Goal: Book appointment/travel/reservation

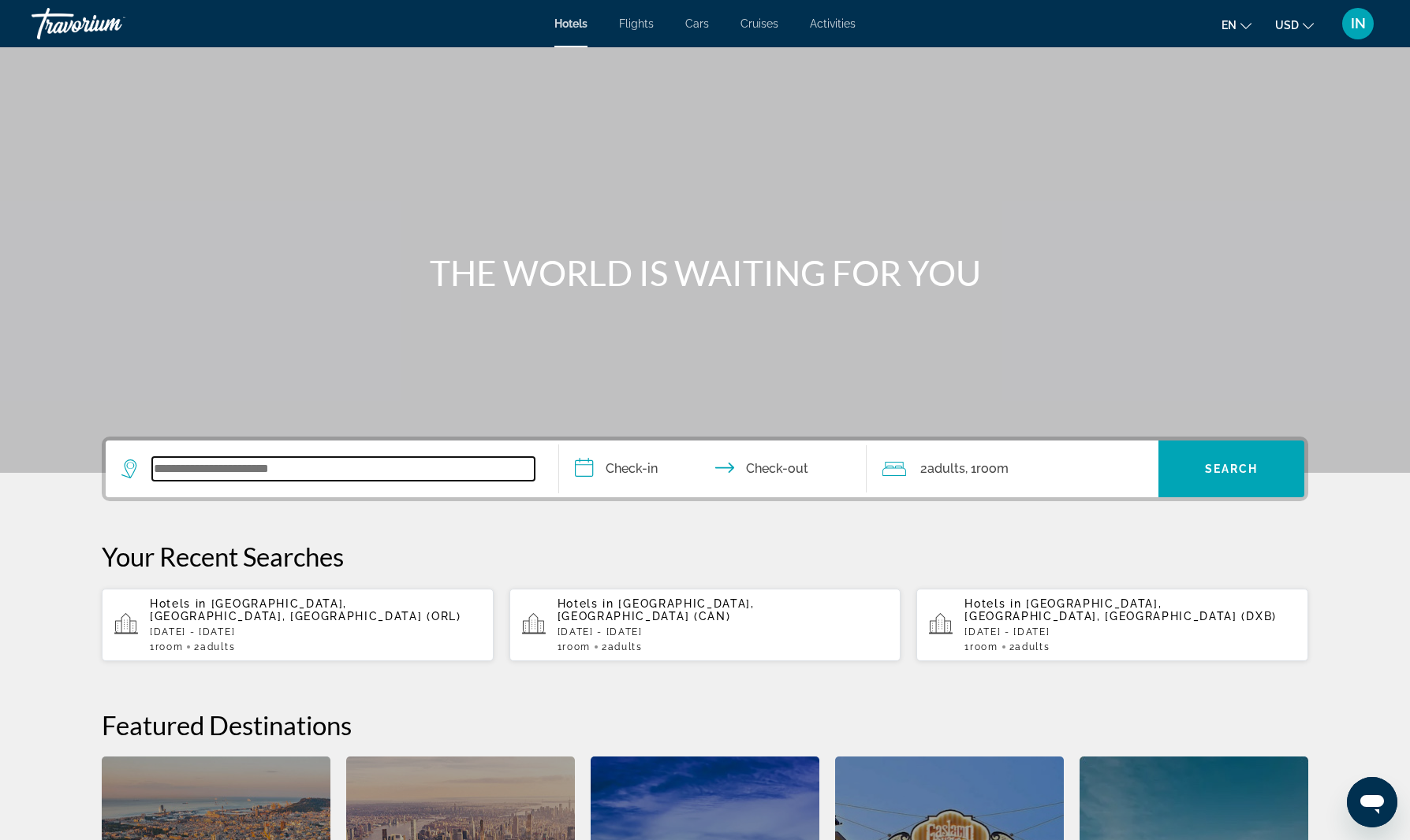
click at [409, 470] on input "Search widget" at bounding box center [343, 469] width 382 height 24
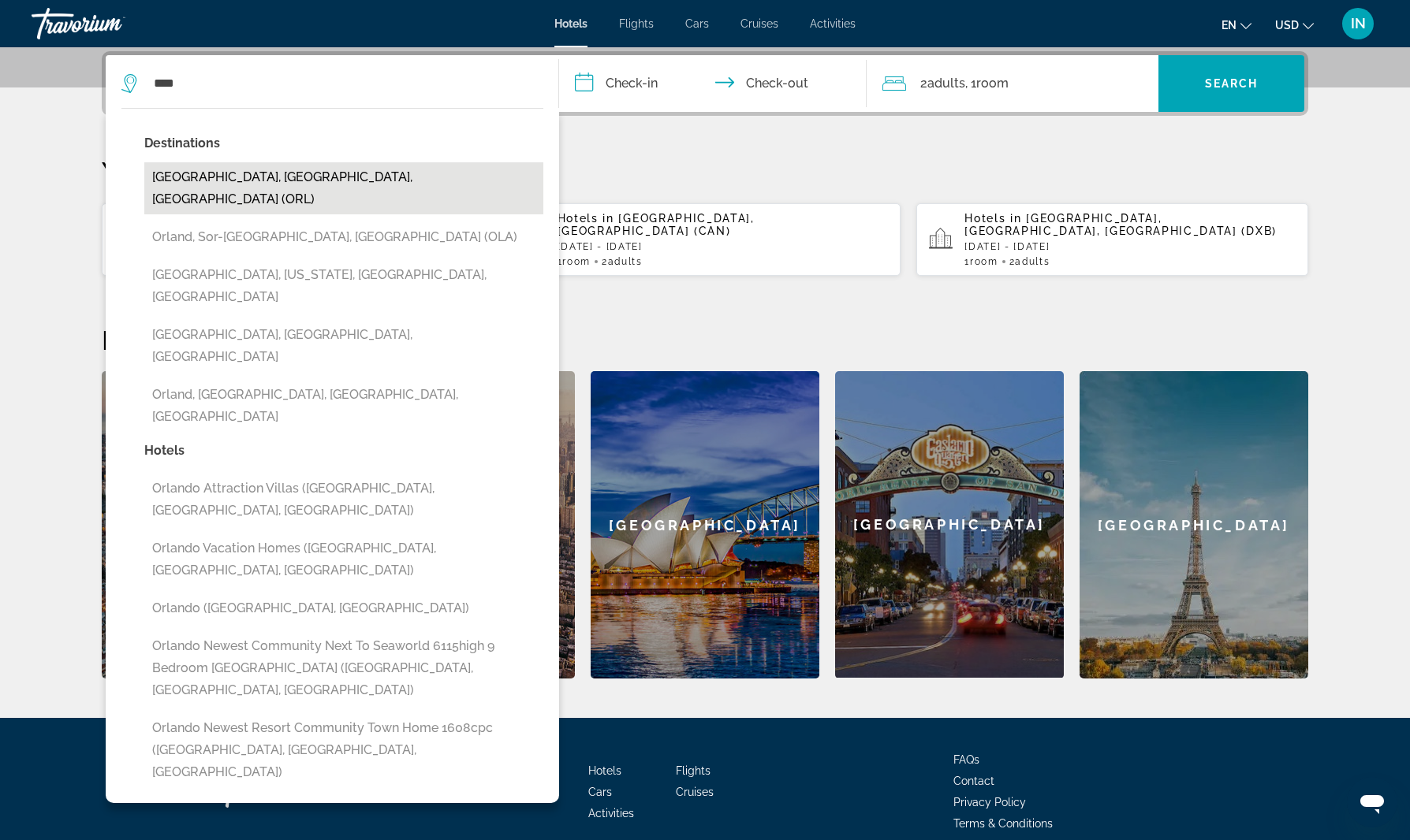
click at [215, 179] on button "Orlando, FL, United States (ORL)" at bounding box center [343, 188] width 399 height 52
type input "**********"
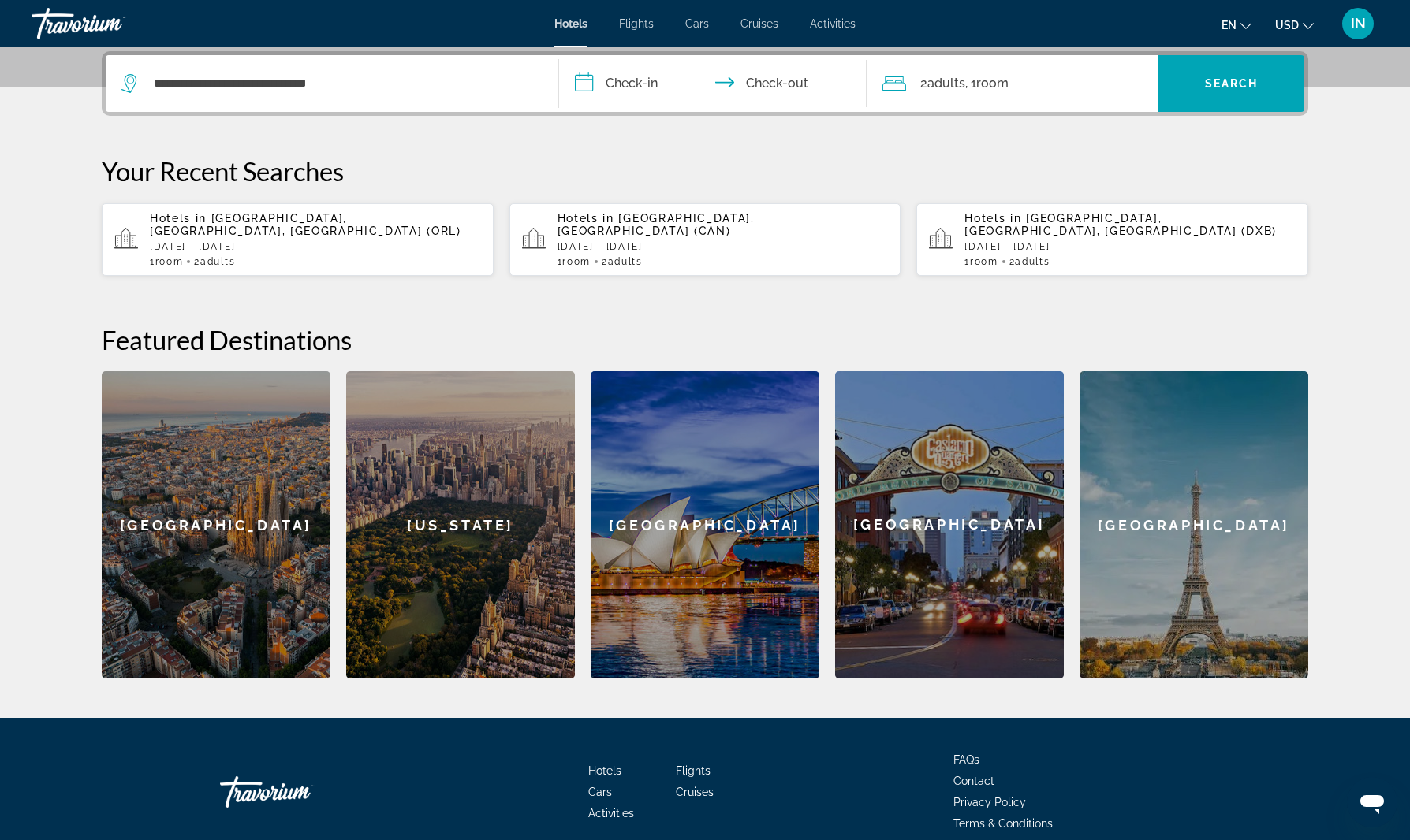
click at [581, 81] on input "**********" at bounding box center [717, 86] width 314 height 62
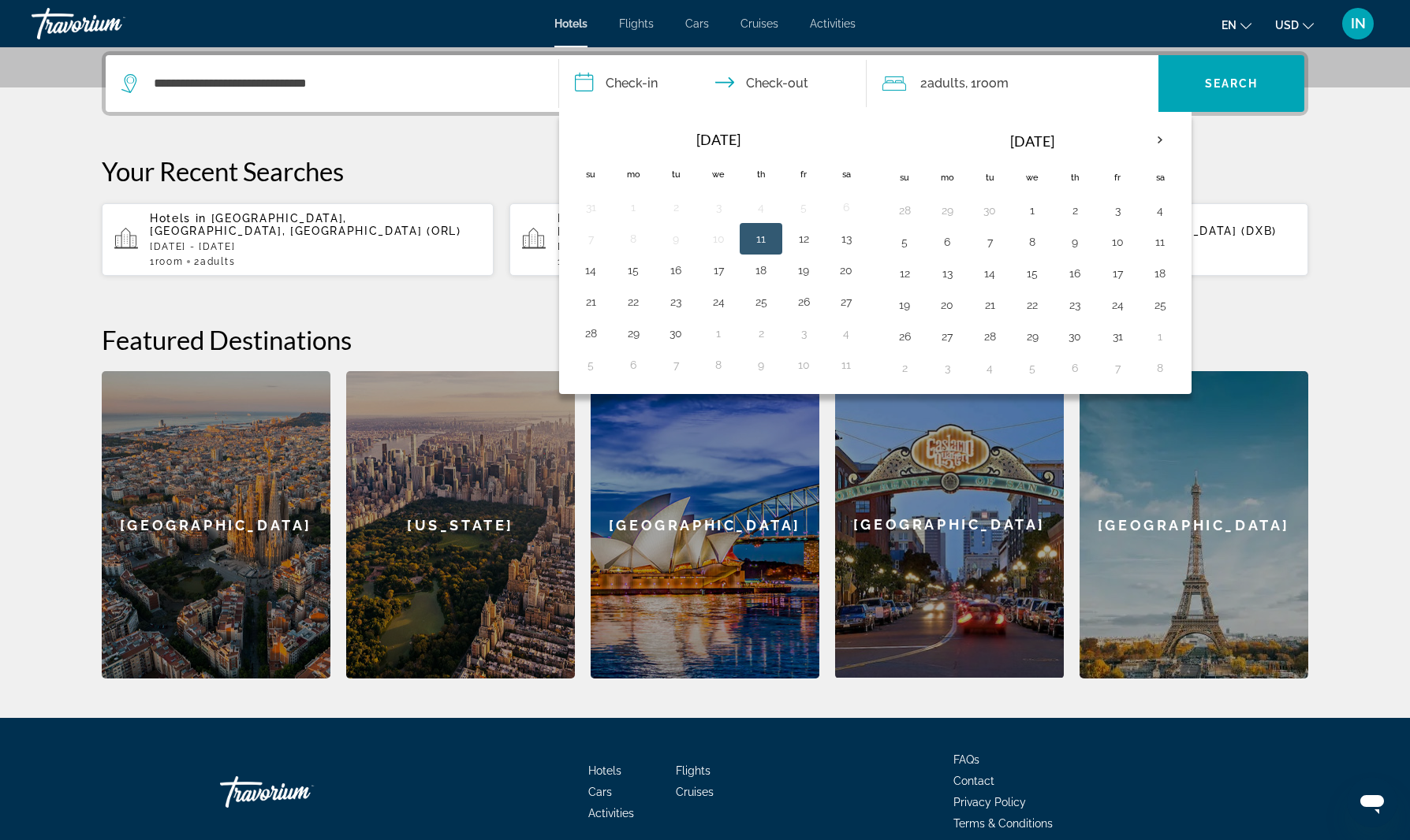
click at [760, 240] on button "11" at bounding box center [761, 239] width 25 height 22
click at [724, 271] on button "17" at bounding box center [719, 271] width 25 height 22
type input "**********"
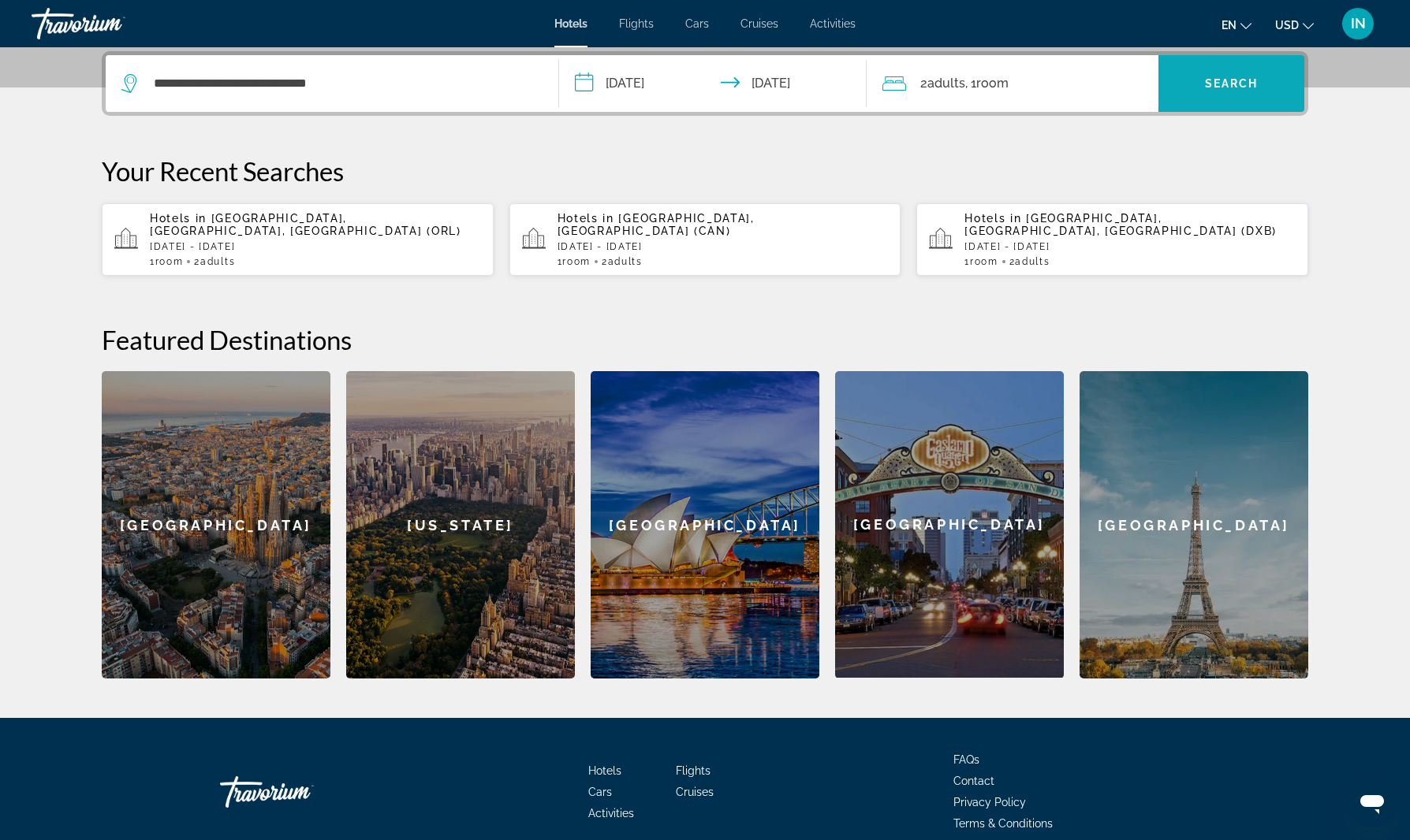
click at [1246, 85] on span "Search" at bounding box center [1232, 84] width 54 height 13
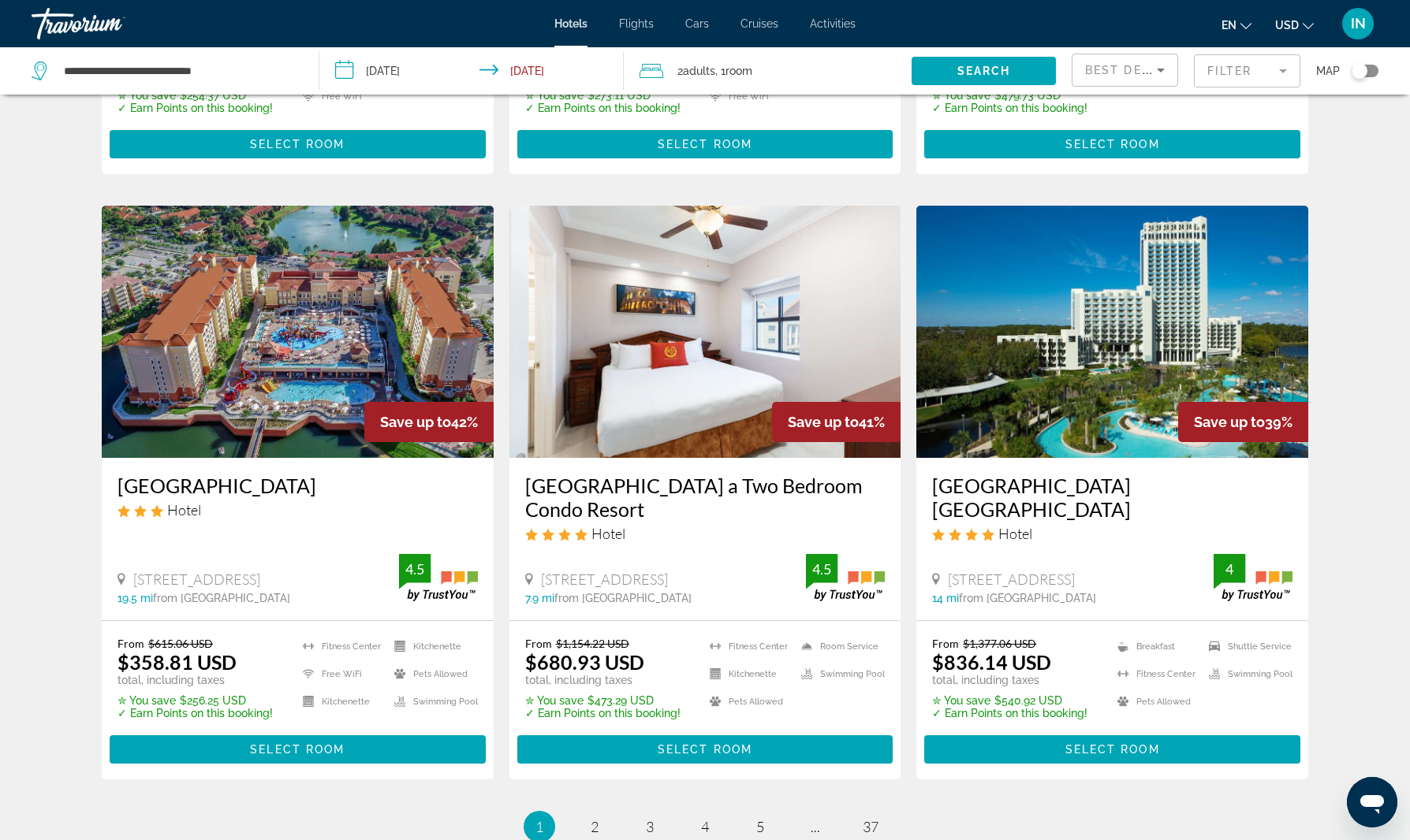
scroll to position [1784, 0]
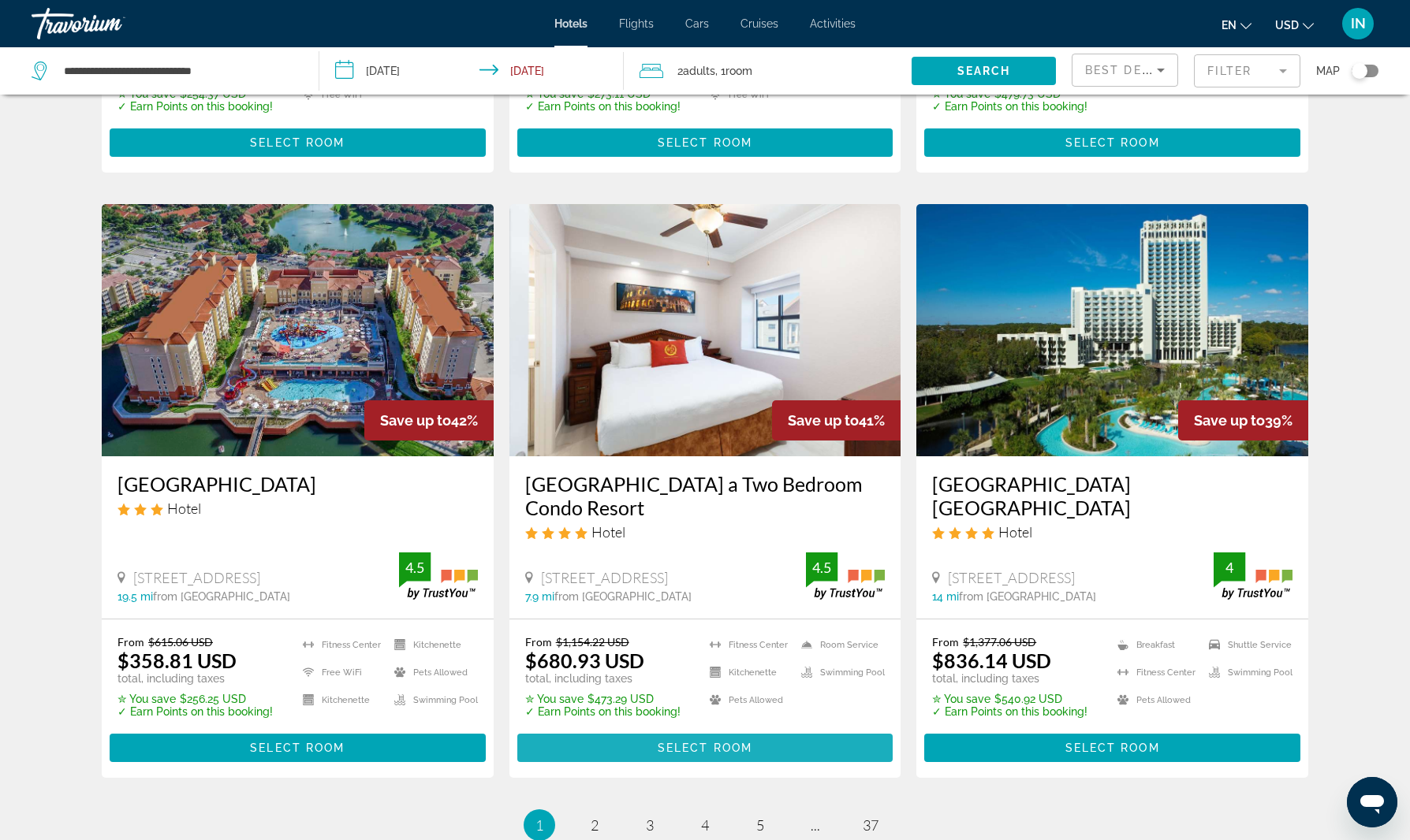
click at [704, 742] on span "Select Room" at bounding box center [705, 748] width 94 height 13
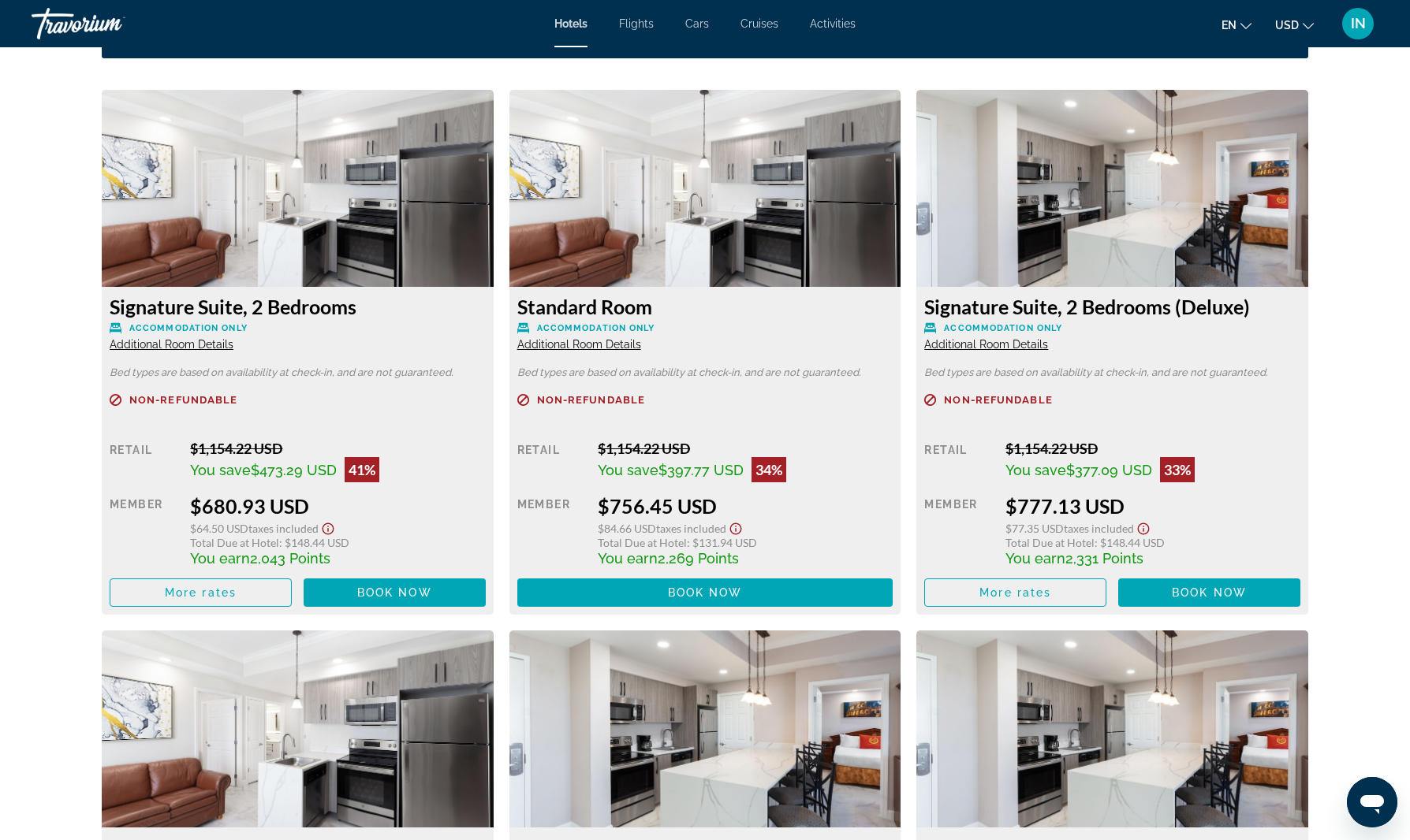
scroll to position [2142, 0]
click at [403, 593] on span "Book now" at bounding box center [394, 593] width 74 height 13
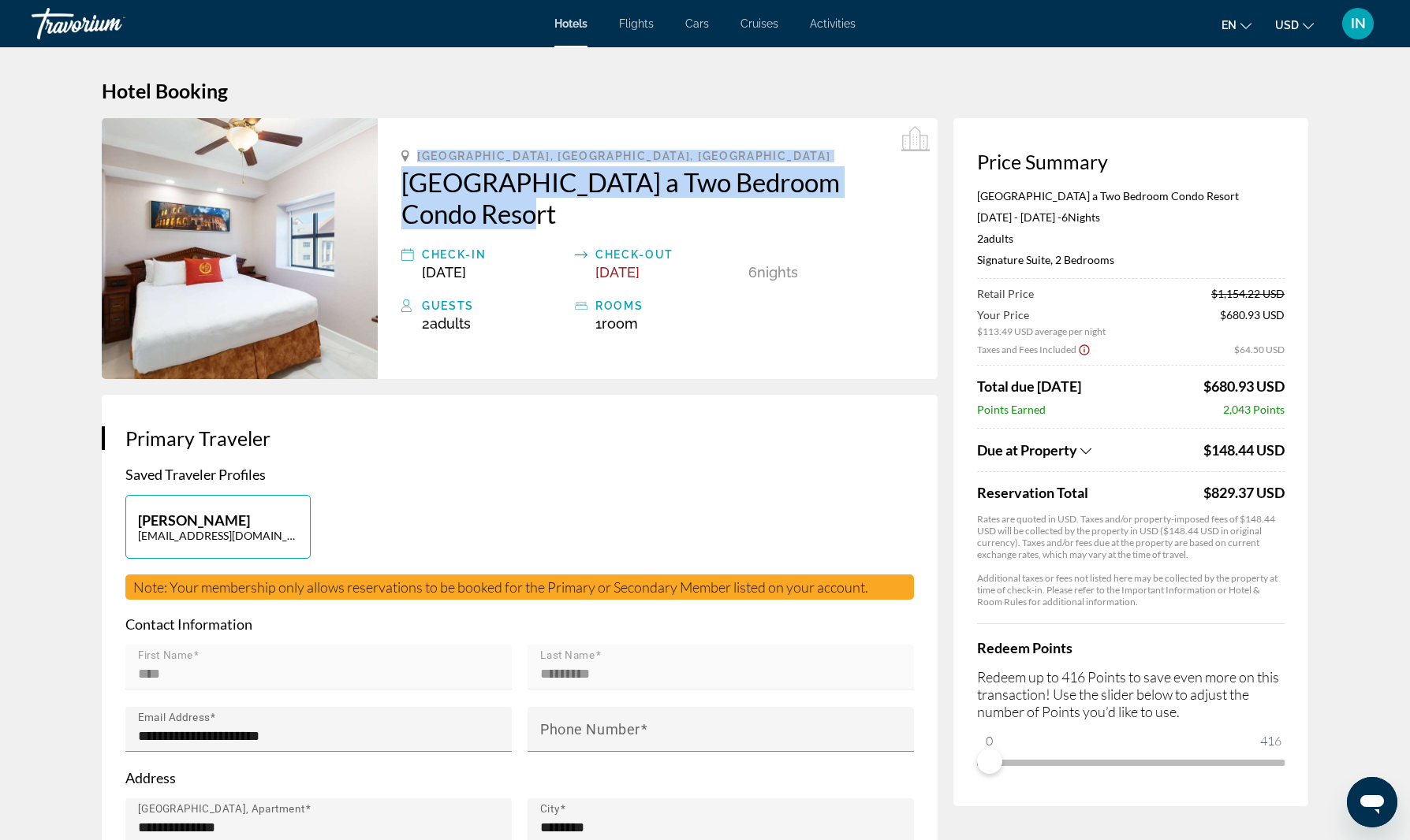
drag, startPoint x: 404, startPoint y: 153, endPoint x: 557, endPoint y: 210, distance: 163.3
click at [557, 210] on div "Orlando, FL, United States Westgate Palace a Two Bedroom Condo Resort Check-in …" at bounding box center [658, 248] width 560 height 261
copy div "Orlando, FL, United States Westgate Palace a Two Bedroom Condo Resort"
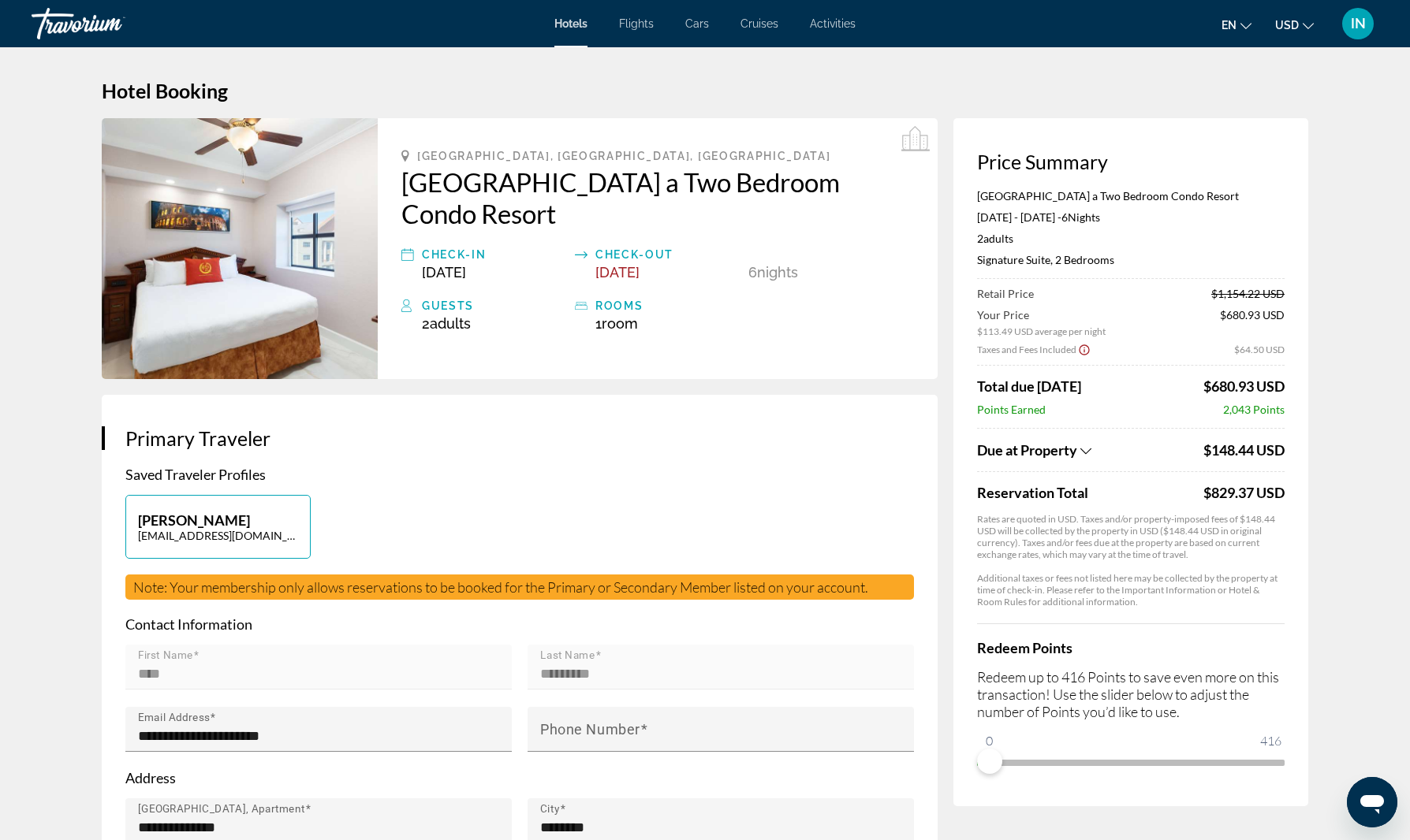
click at [688, 161] on div "Orlando, FL, United States" at bounding box center [658, 156] width 512 height 13
drag, startPoint x: 402, startPoint y: 178, endPoint x: 433, endPoint y: 186, distance: 32.0
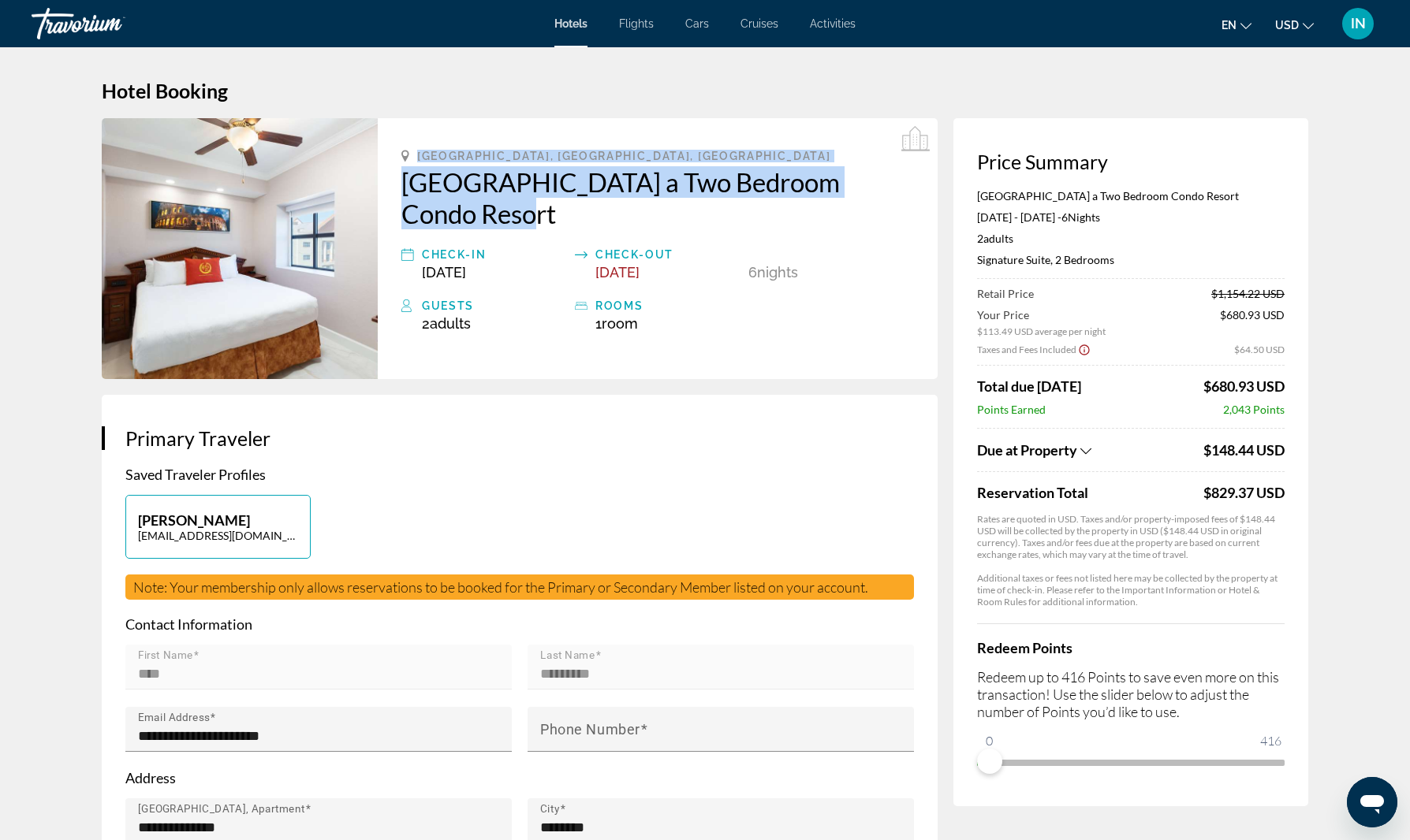
drag, startPoint x: 402, startPoint y: 144, endPoint x: 510, endPoint y: 227, distance: 136.2
click at [510, 227] on div "Orlando, FL, United States Westgate Palace a Two Bedroom Condo Resort Check-in …" at bounding box center [658, 248] width 560 height 261
copy div "Orlando, FL, United States Westgate Palace a Two Bedroom Condo Resort"
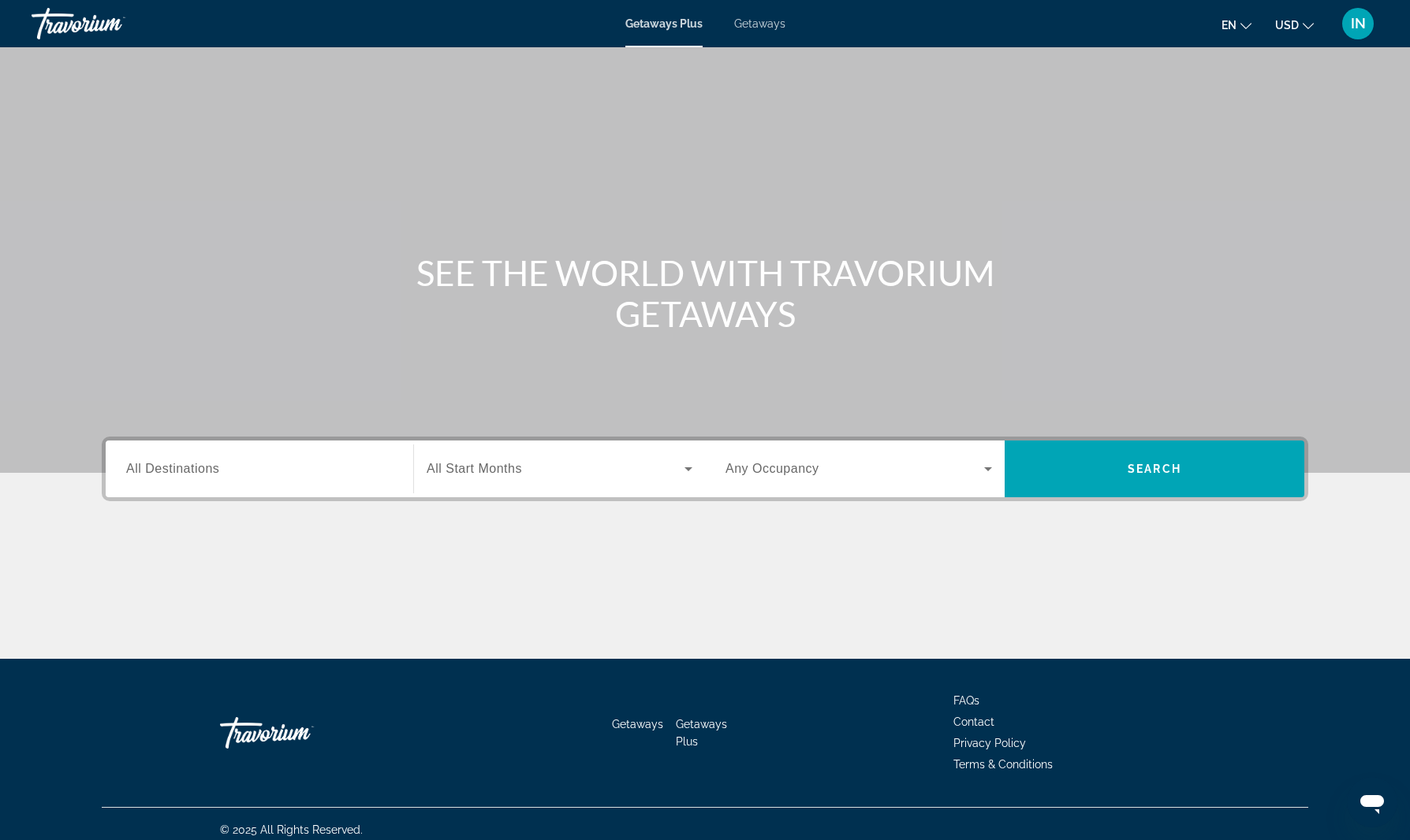
click at [766, 22] on span "Getaways" at bounding box center [760, 24] width 51 height 13
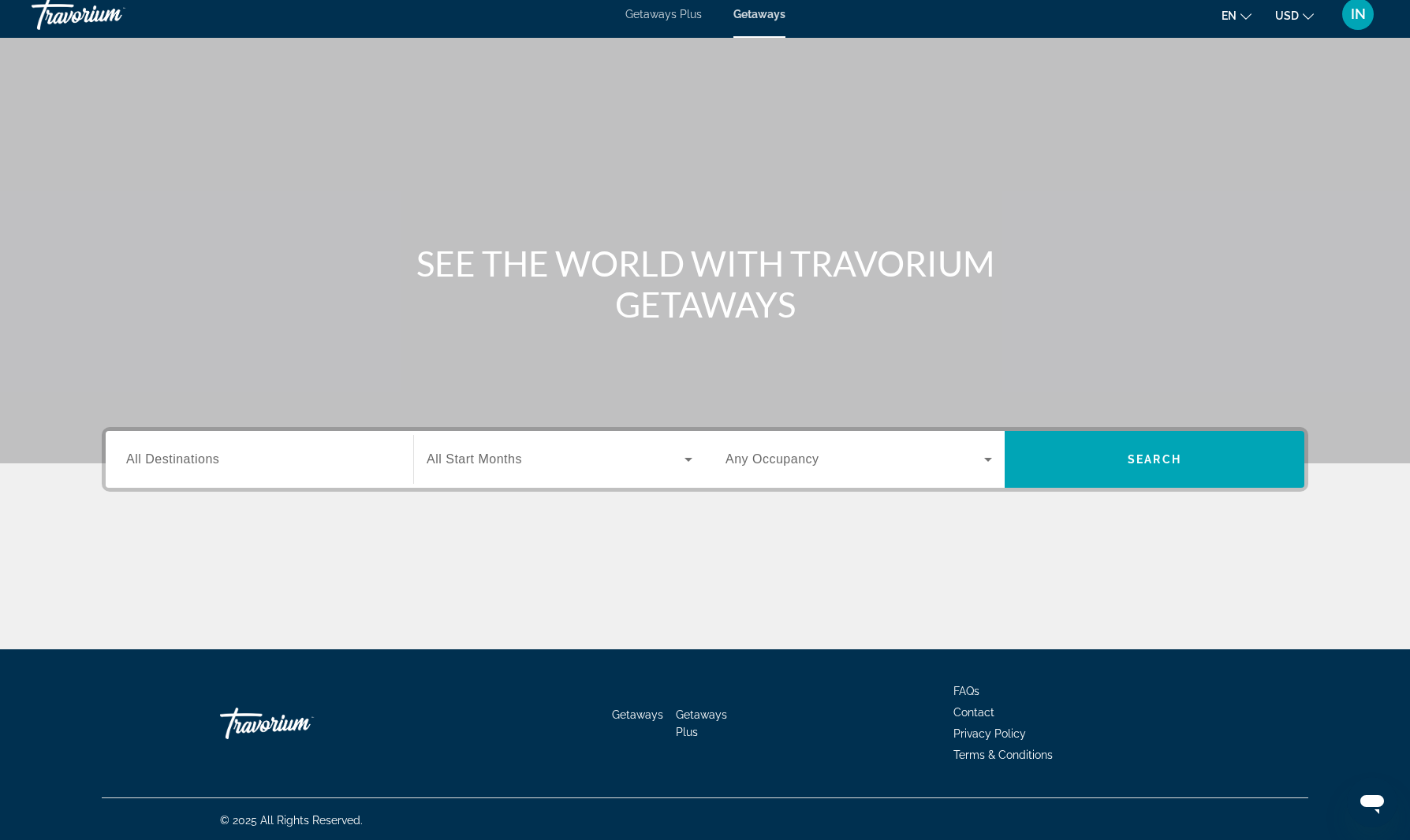
scroll to position [9, 0]
click at [218, 459] on span "All Destinations" at bounding box center [173, 459] width 93 height 14
click at [218, 459] on input "Destination All Destinations" at bounding box center [259, 460] width 266 height 19
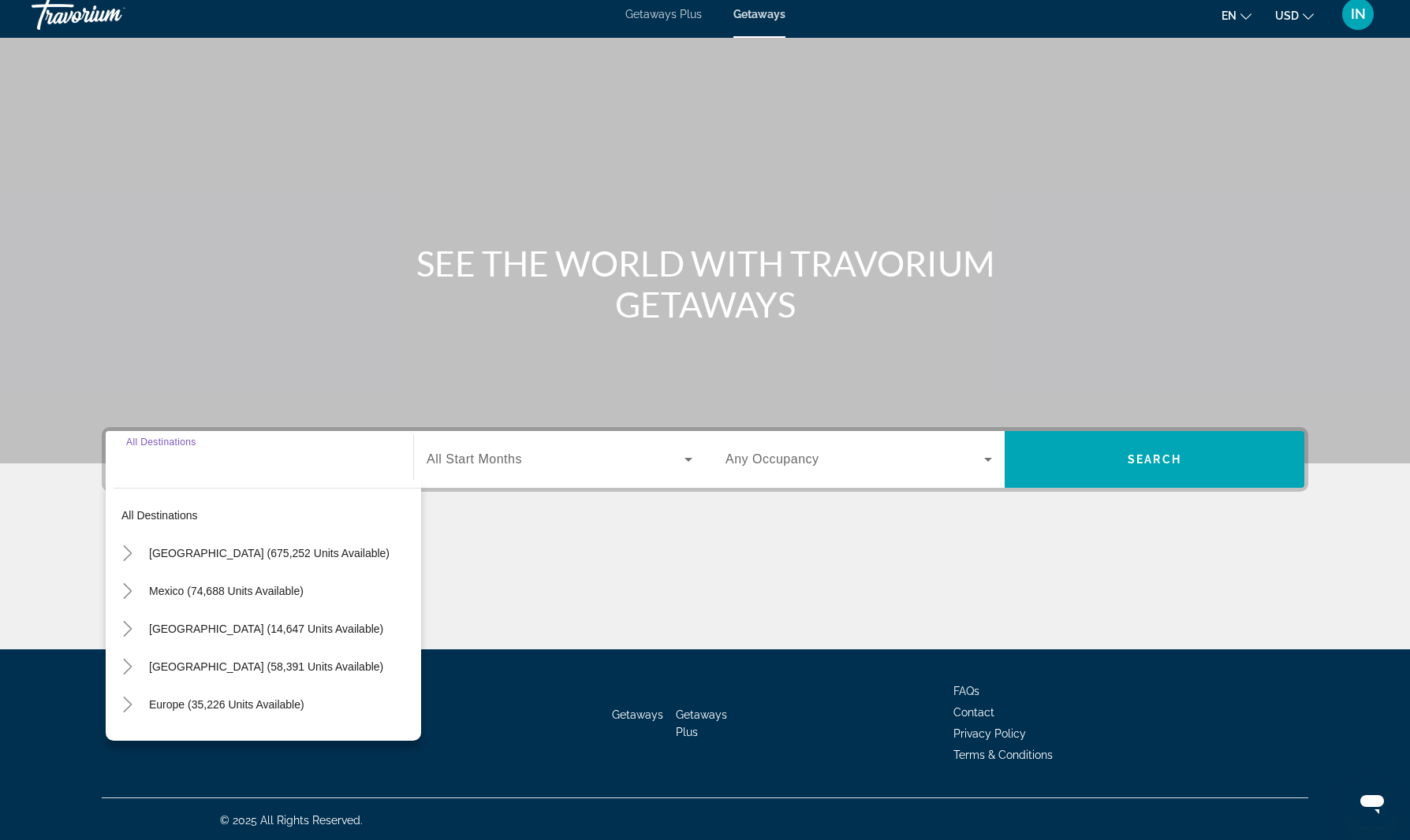
scroll to position [12, 0]
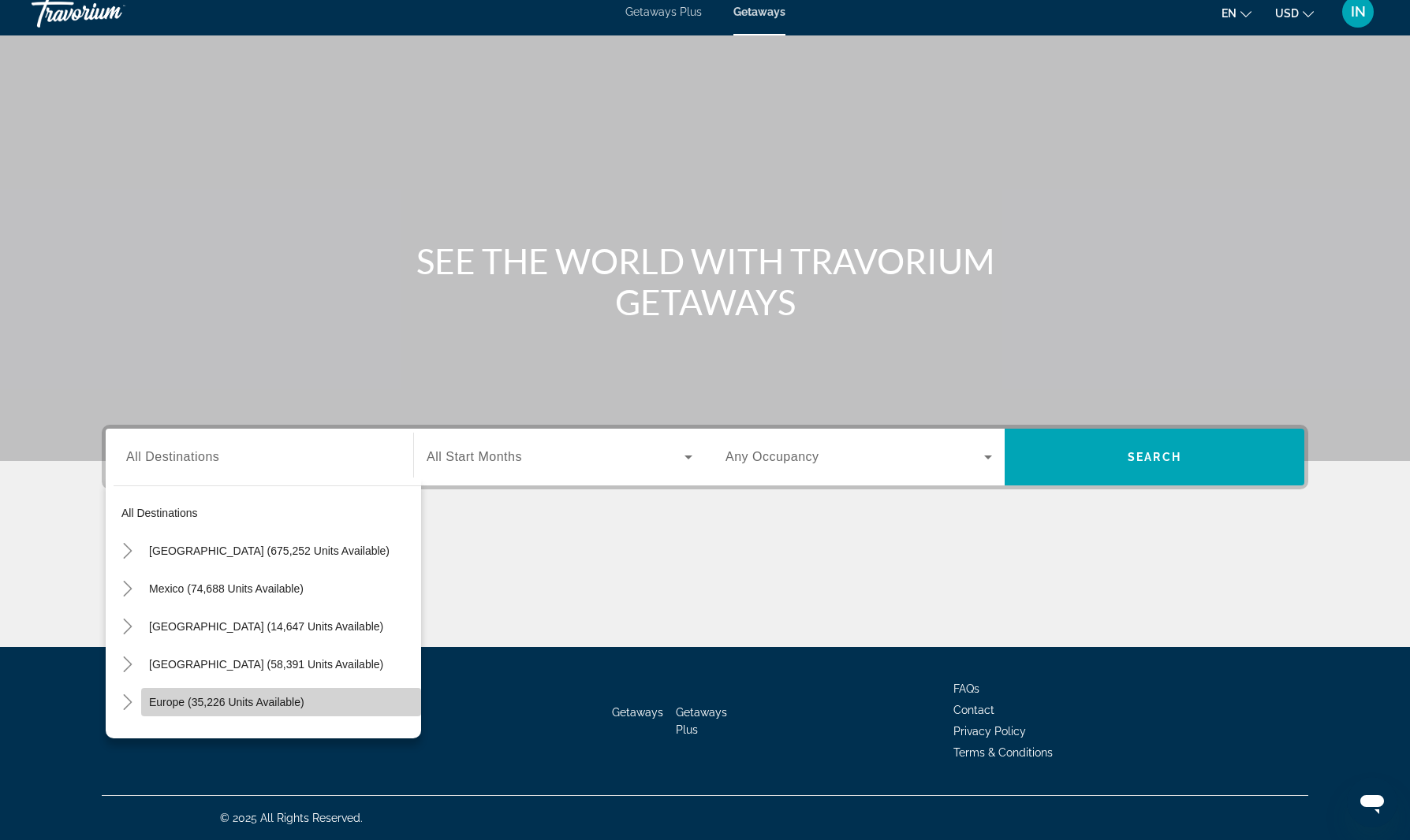
click at [171, 701] on span "Europe (35,226 units available)" at bounding box center [226, 703] width 155 height 13
type input "**********"
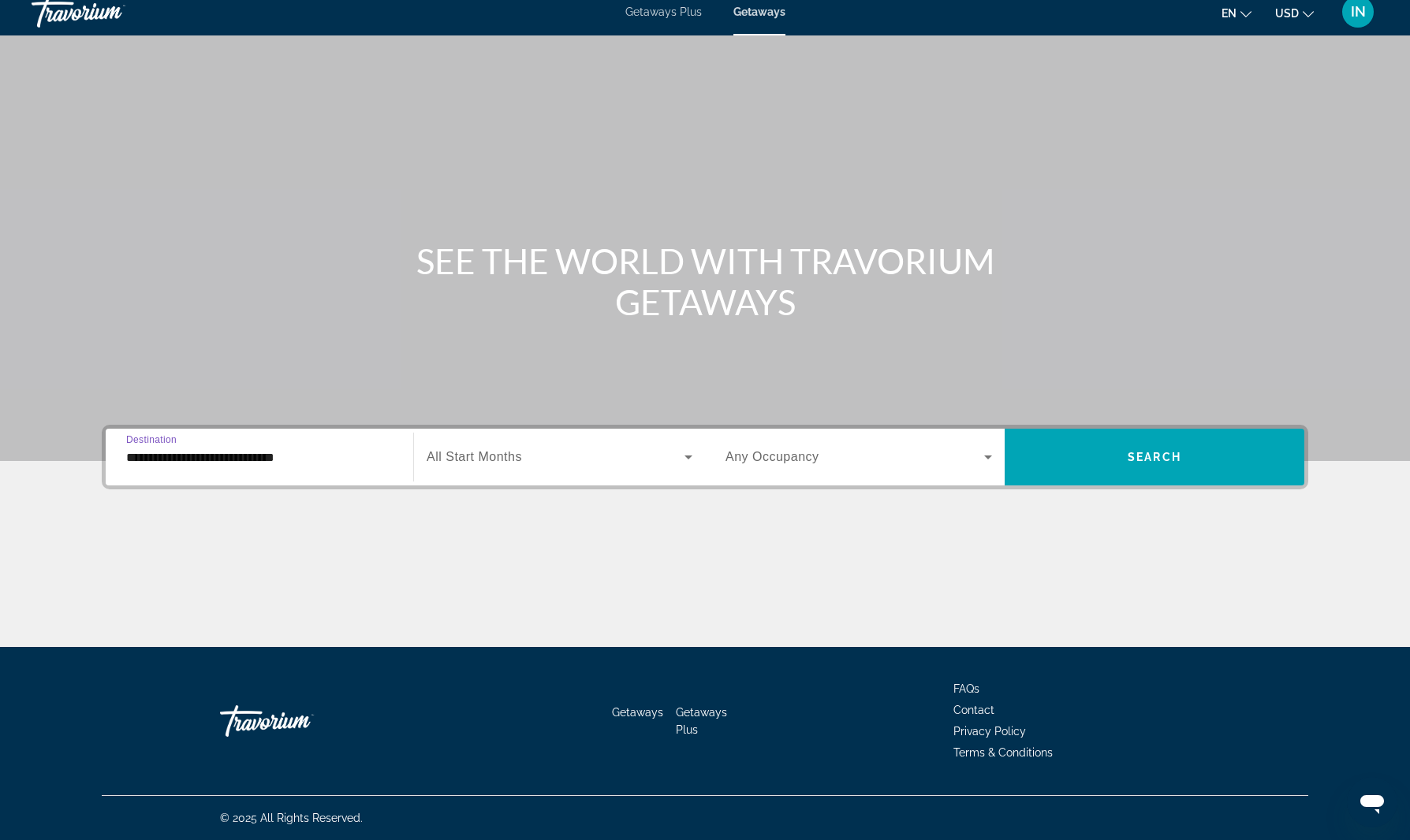
click at [621, 461] on span "Search widget" at bounding box center [556, 457] width 258 height 19
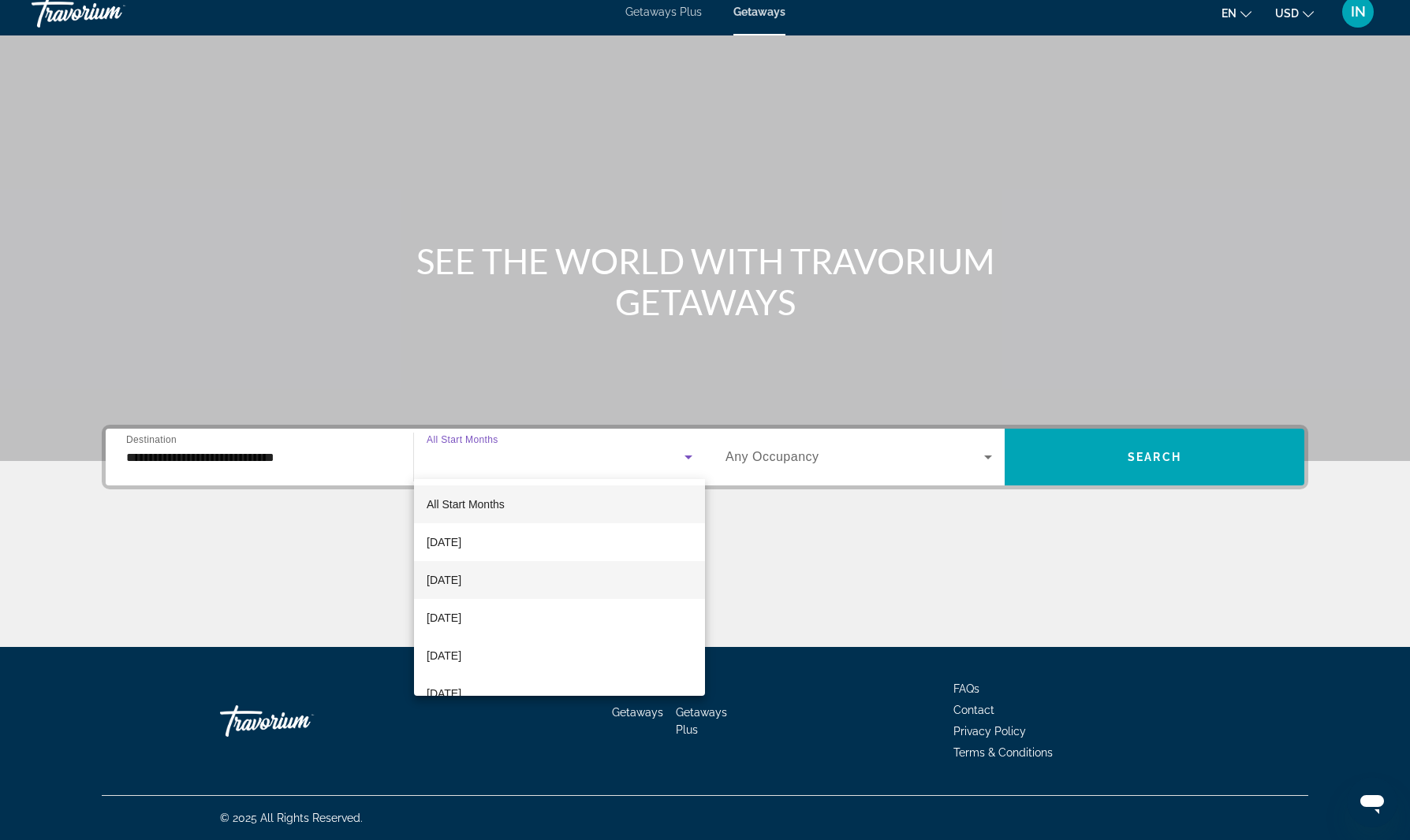
click at [462, 581] on span "[DATE]" at bounding box center [444, 580] width 35 height 19
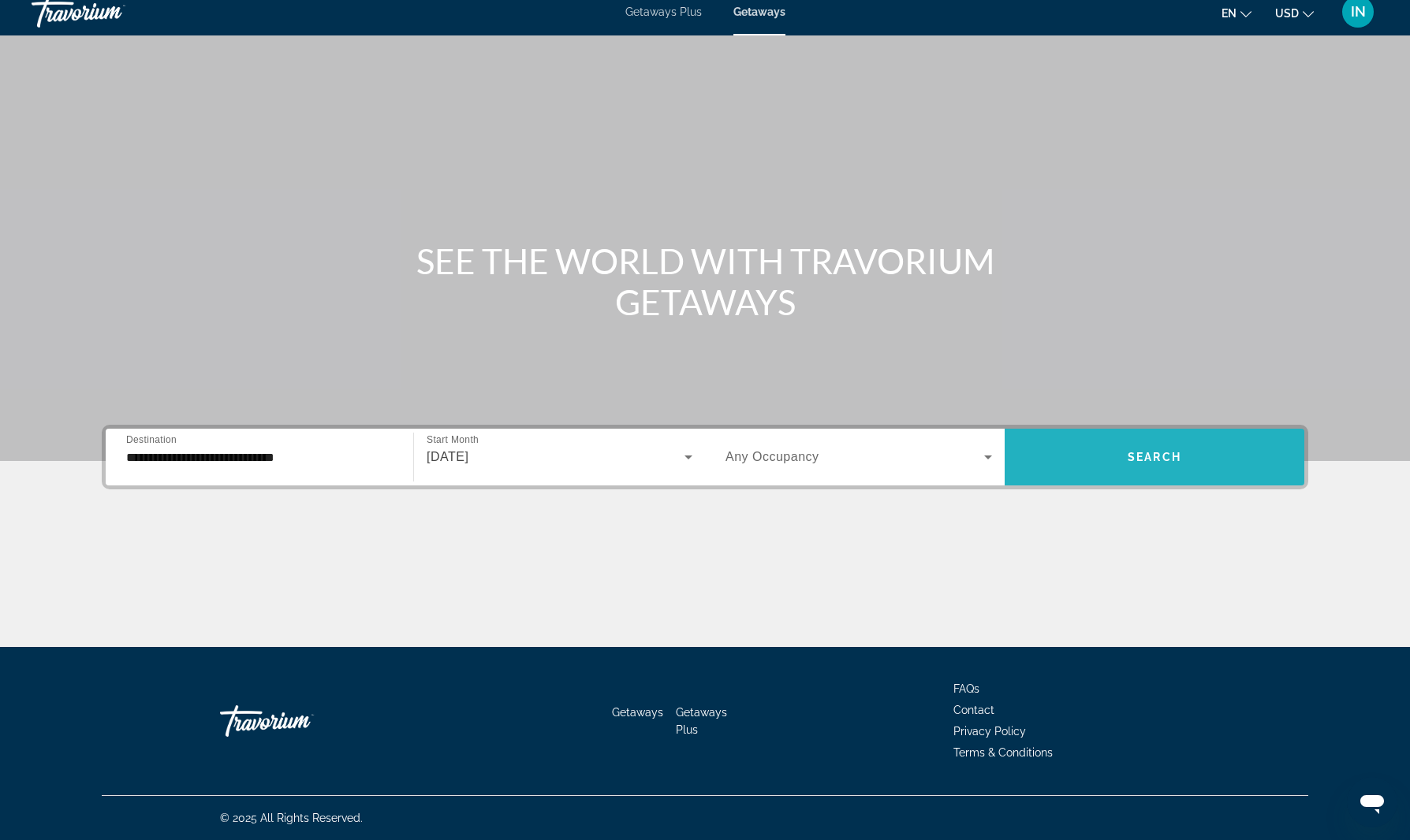
click at [1090, 458] on span "Search widget" at bounding box center [1155, 458] width 300 height 38
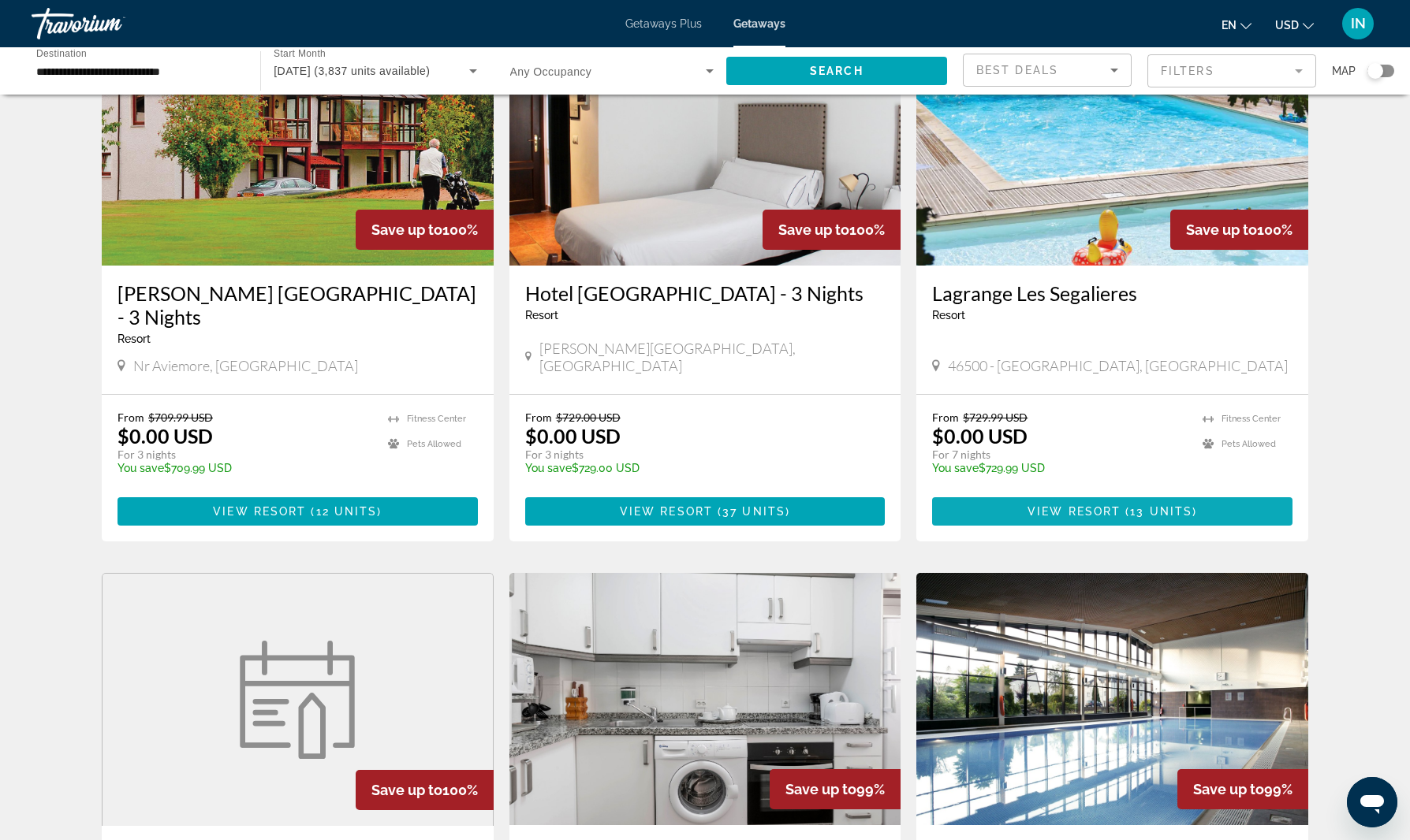
scroll to position [139, 0]
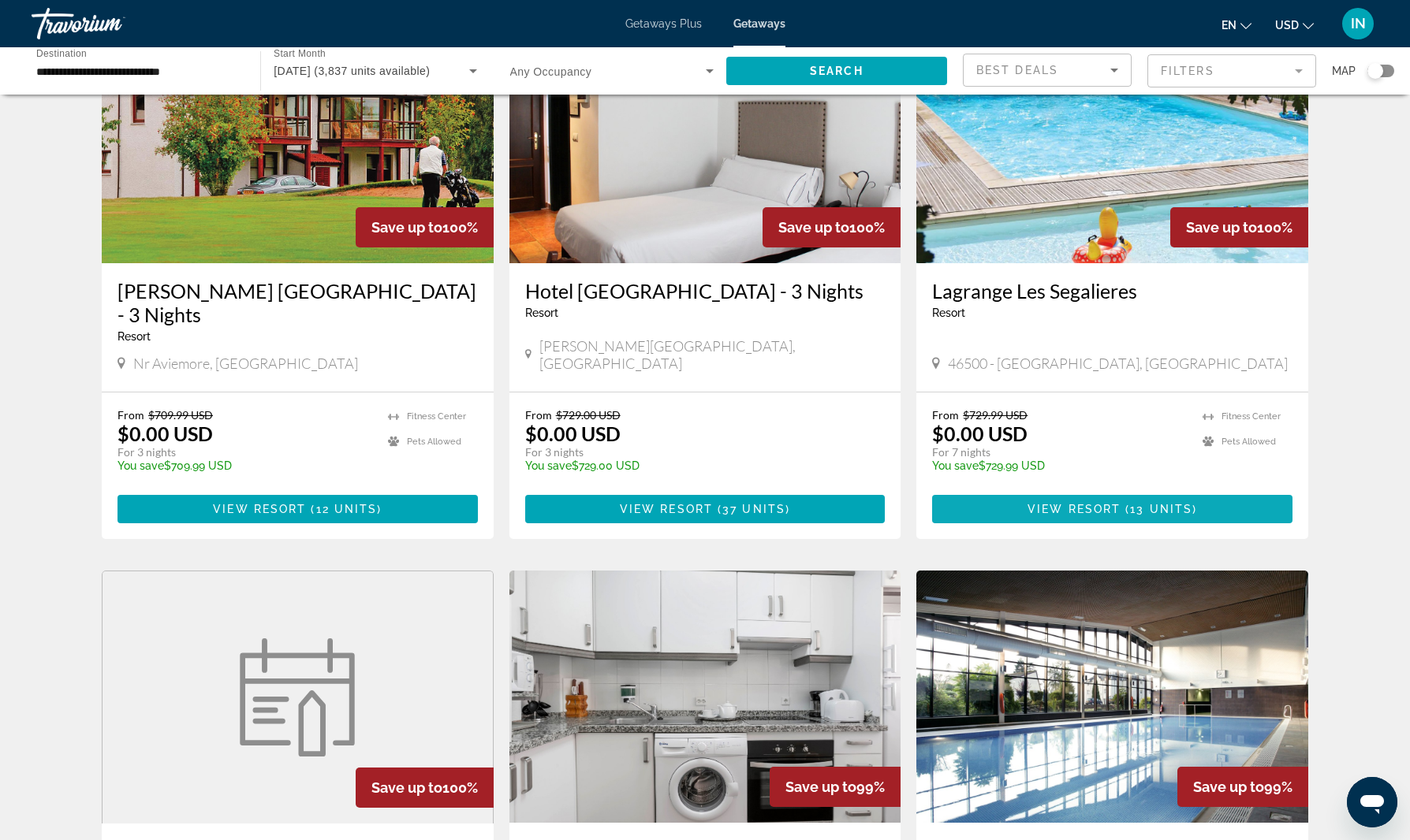
click at [1147, 503] on span "13 units" at bounding box center [1161, 509] width 63 height 13
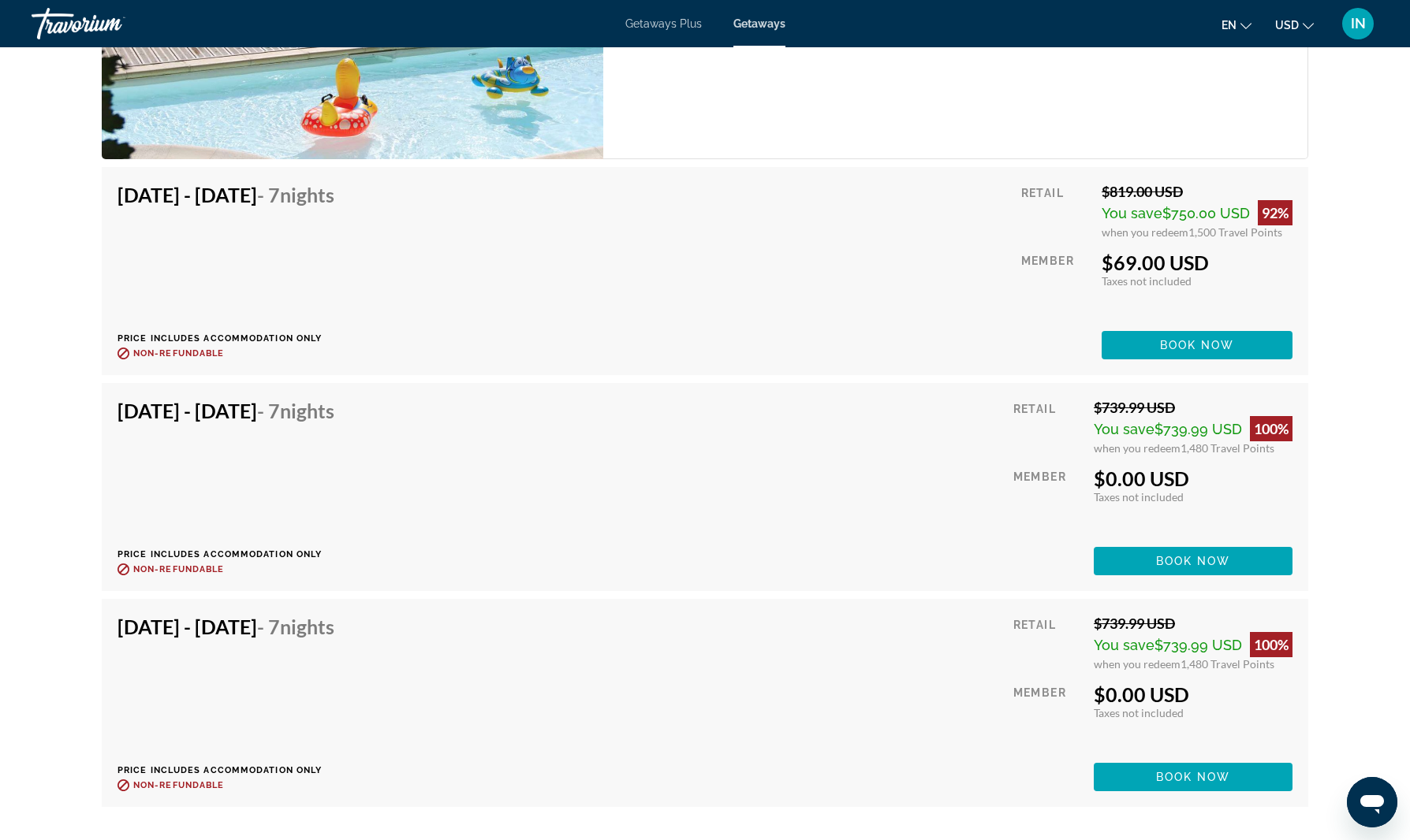
scroll to position [3037, 0]
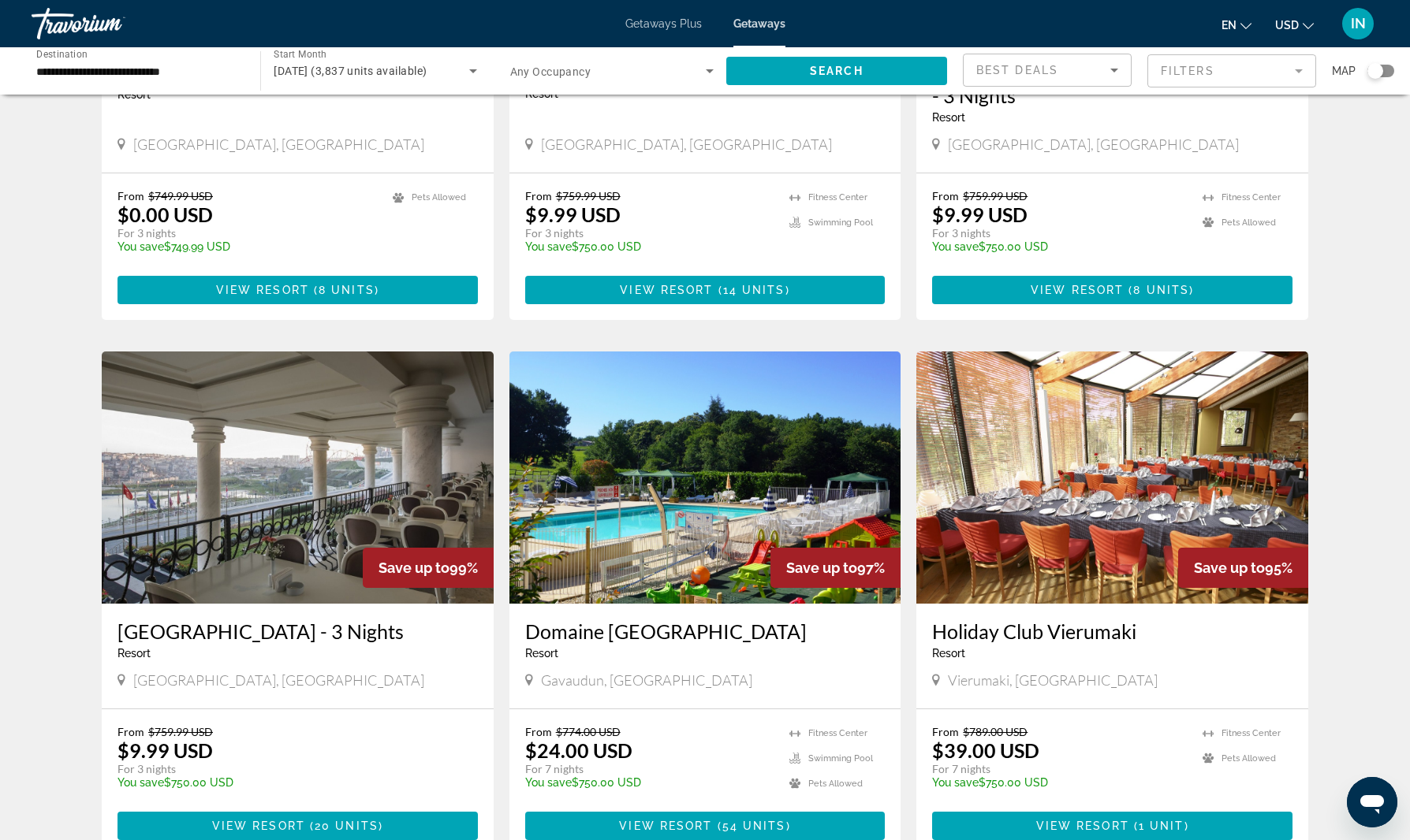
scroll to position [917, 0]
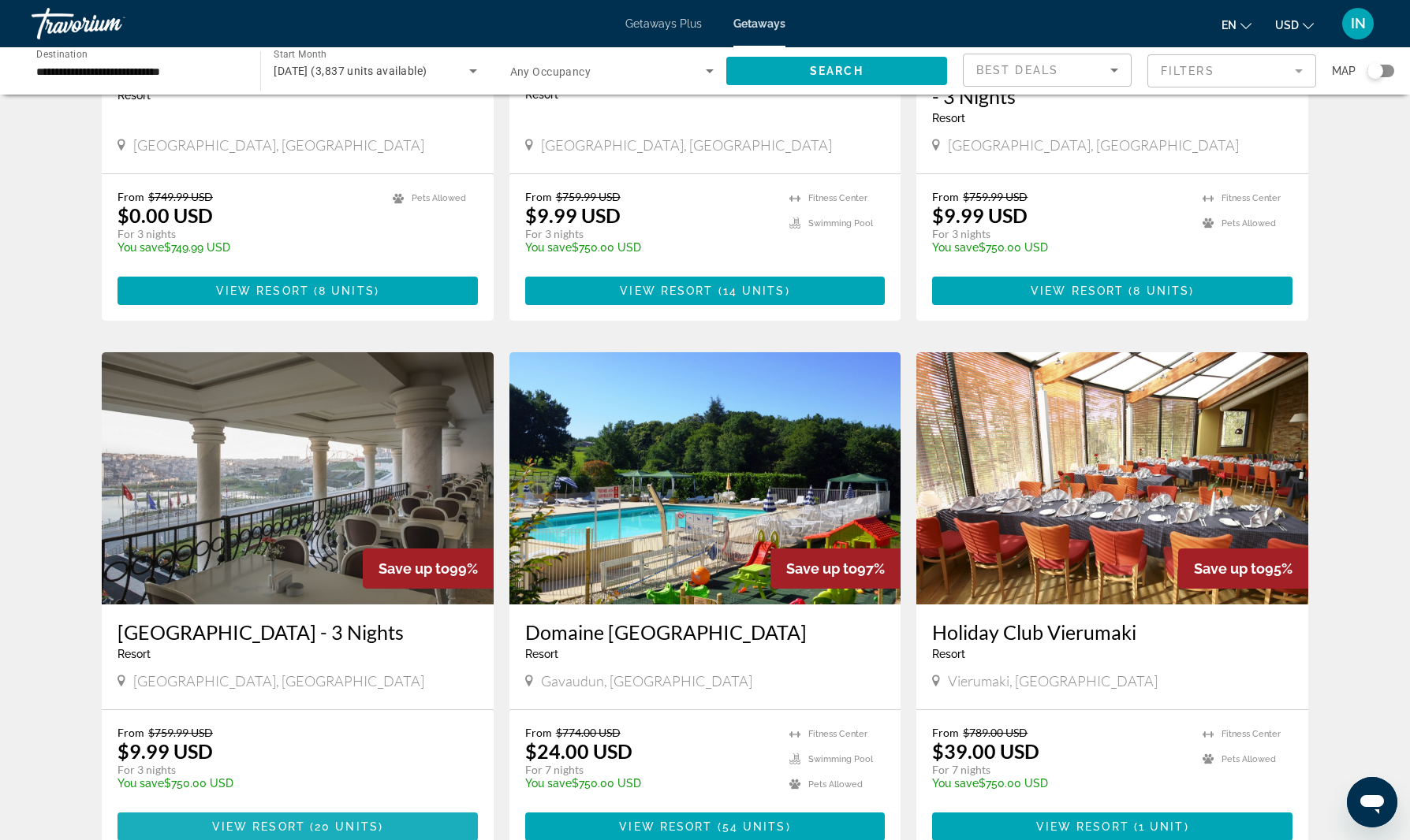
click at [326, 821] on span "20 units" at bounding box center [346, 827] width 64 height 13
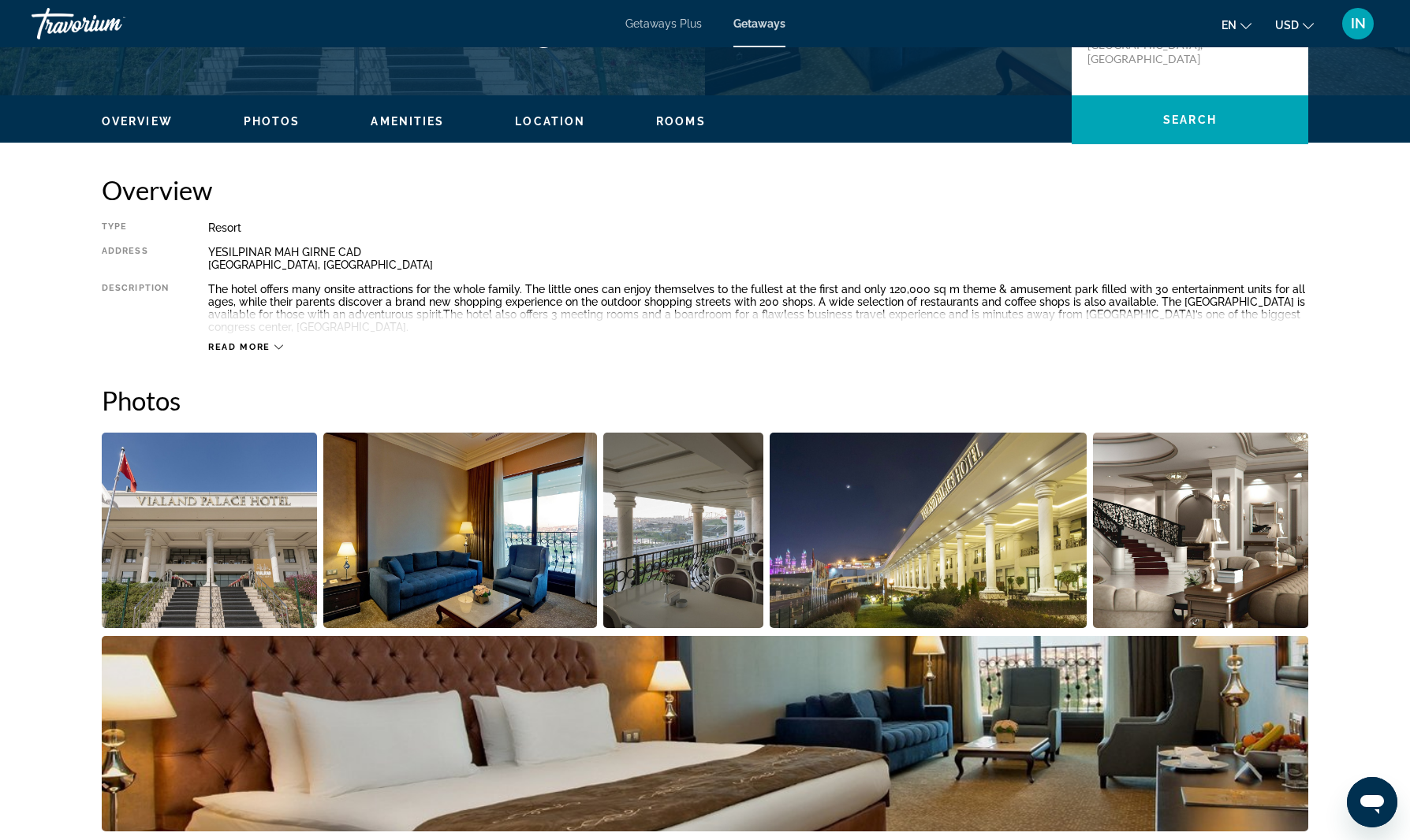
scroll to position [427, 0]
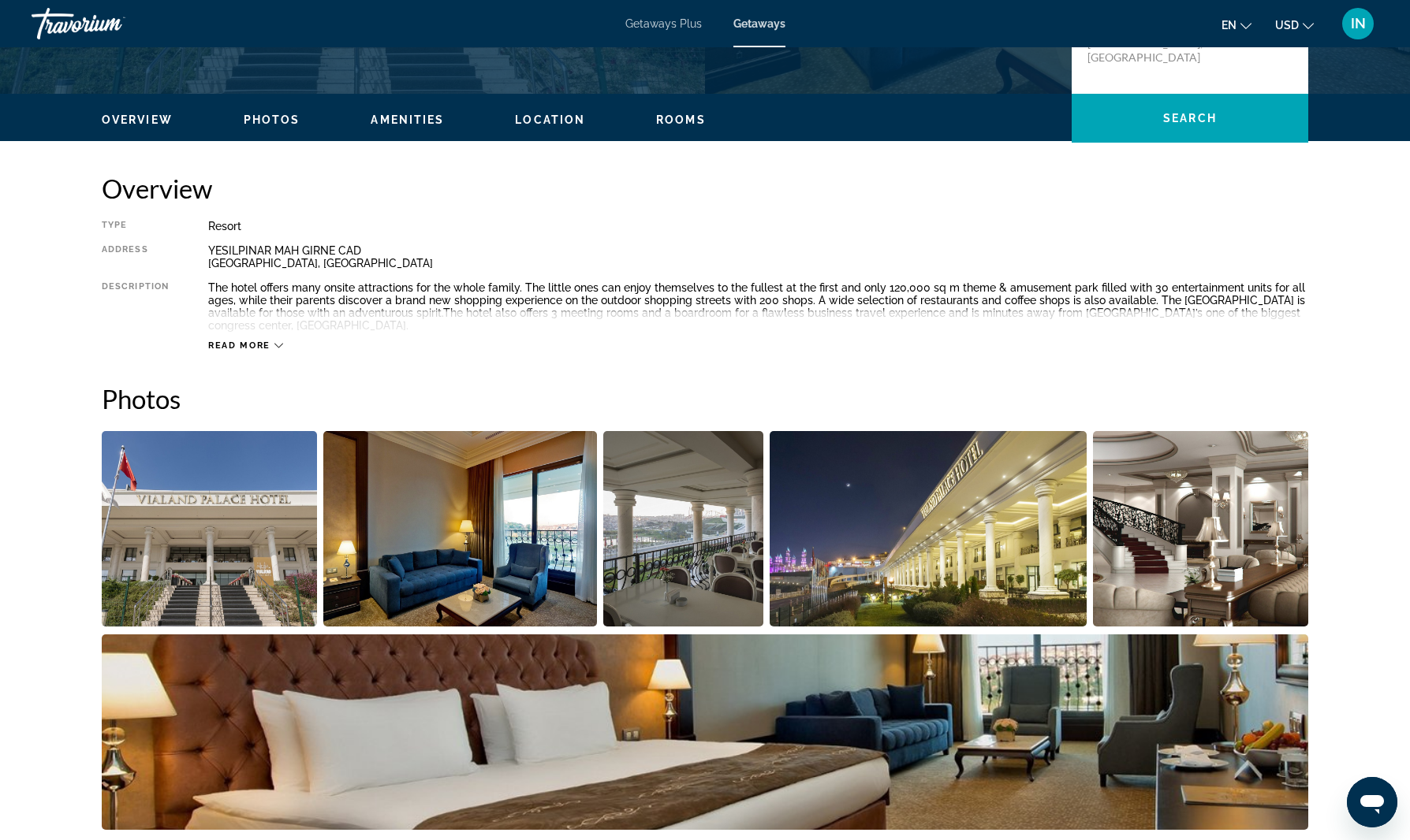
click at [191, 553] on img "Open full-screen image slider" at bounding box center [209, 529] width 215 height 195
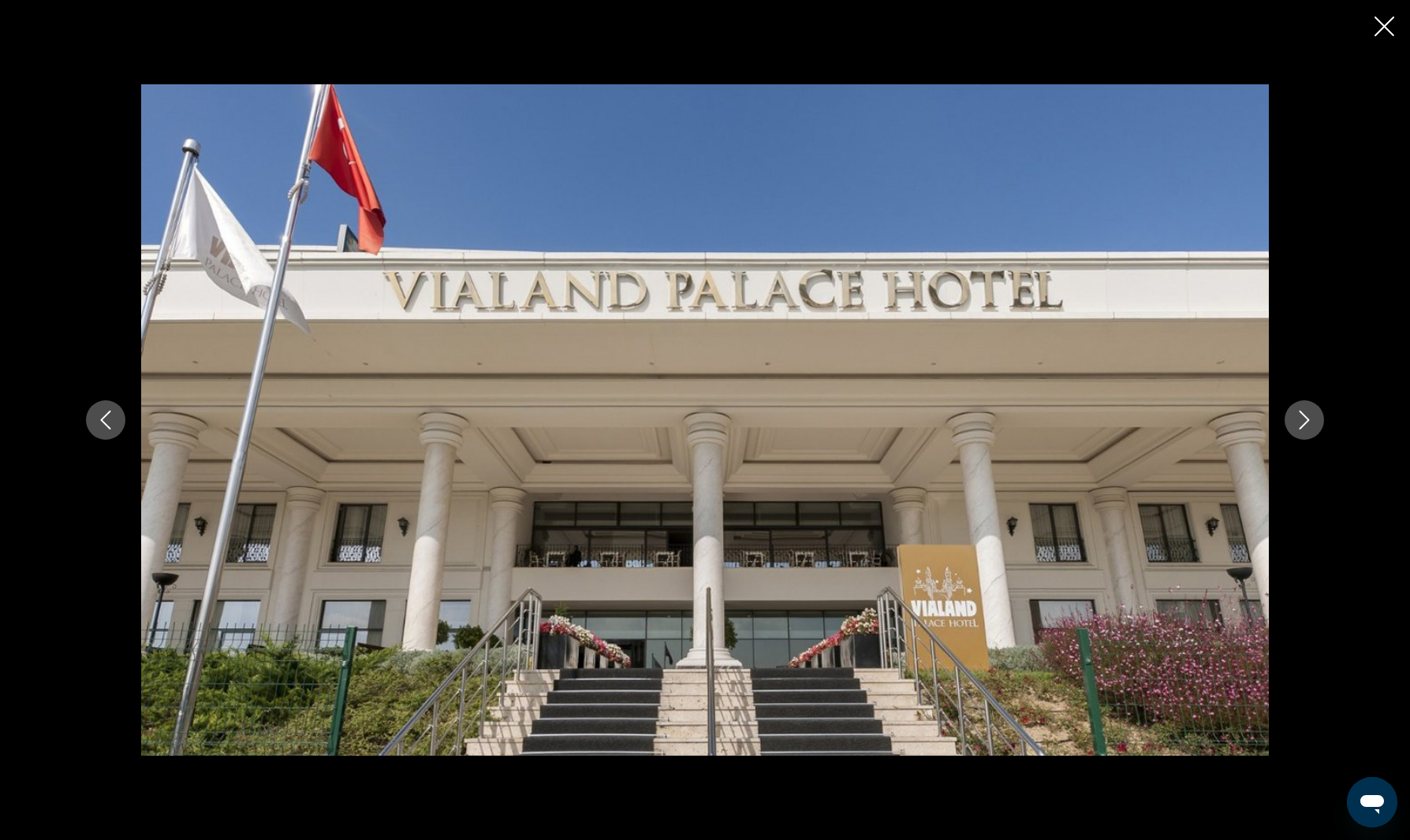
click at [1329, 421] on div "prev next" at bounding box center [705, 420] width 1270 height 673
click at [1306, 419] on icon "Next image" at bounding box center [1305, 420] width 19 height 19
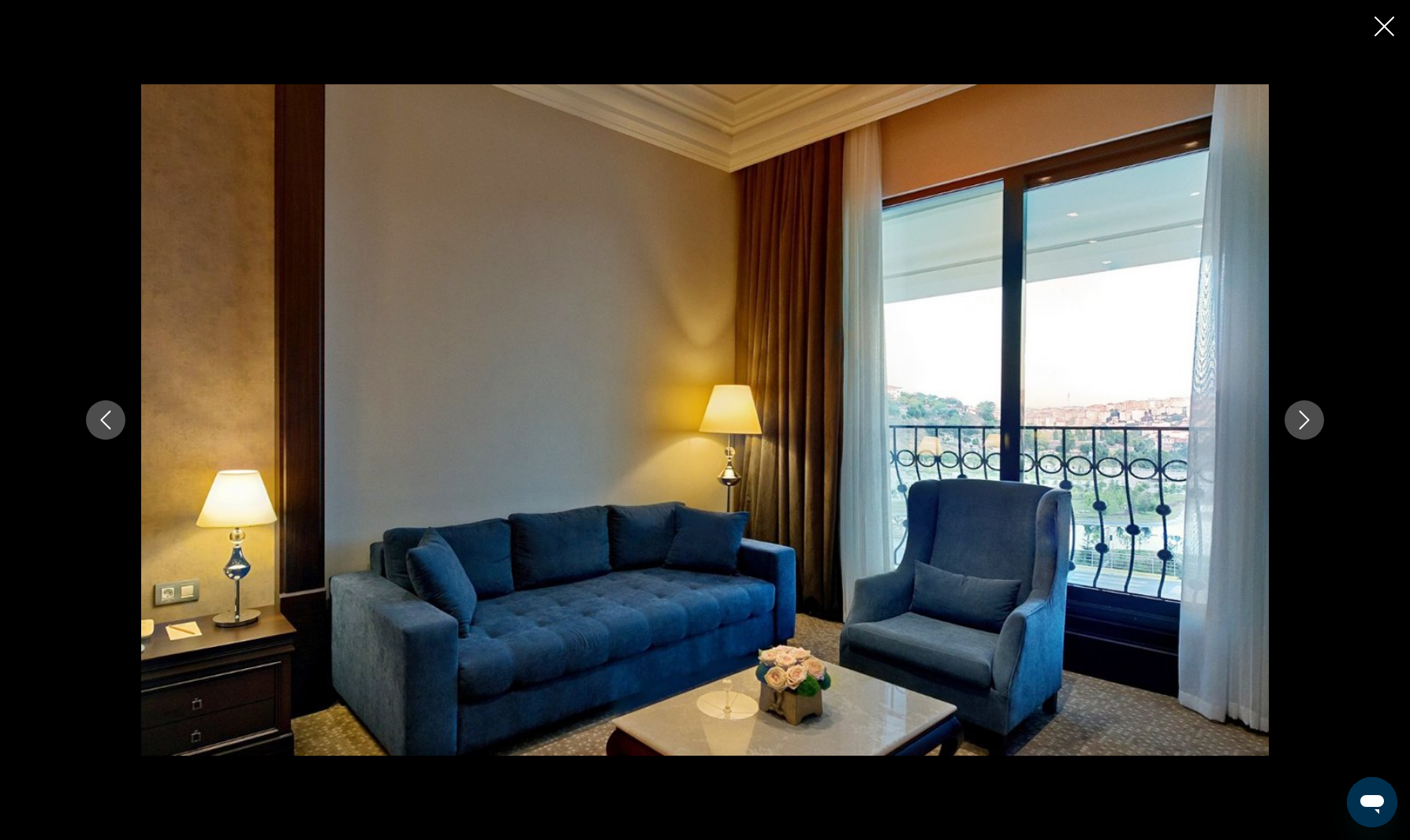
click at [1306, 419] on icon "Next image" at bounding box center [1305, 420] width 19 height 19
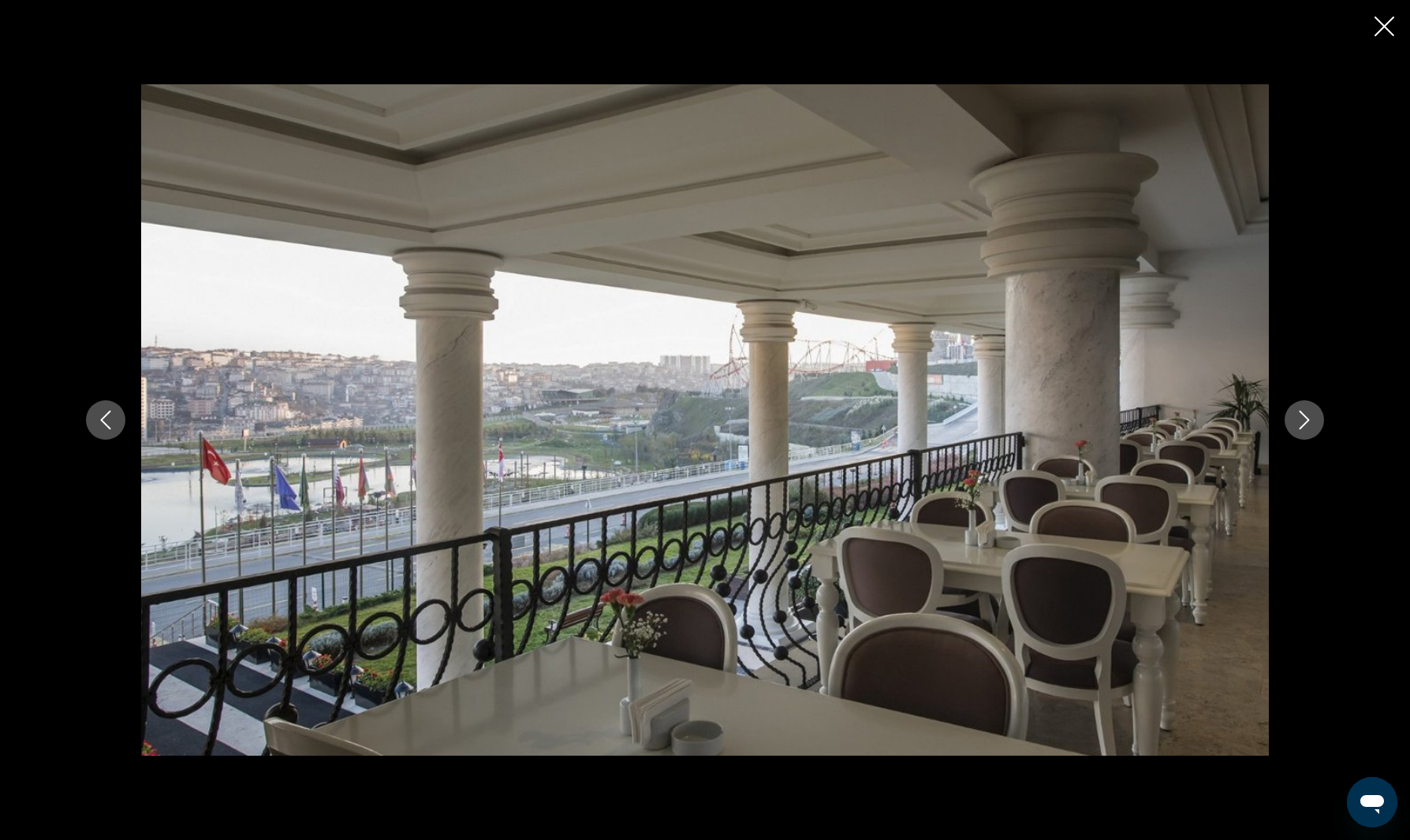
click at [1306, 419] on icon "Next image" at bounding box center [1305, 420] width 19 height 19
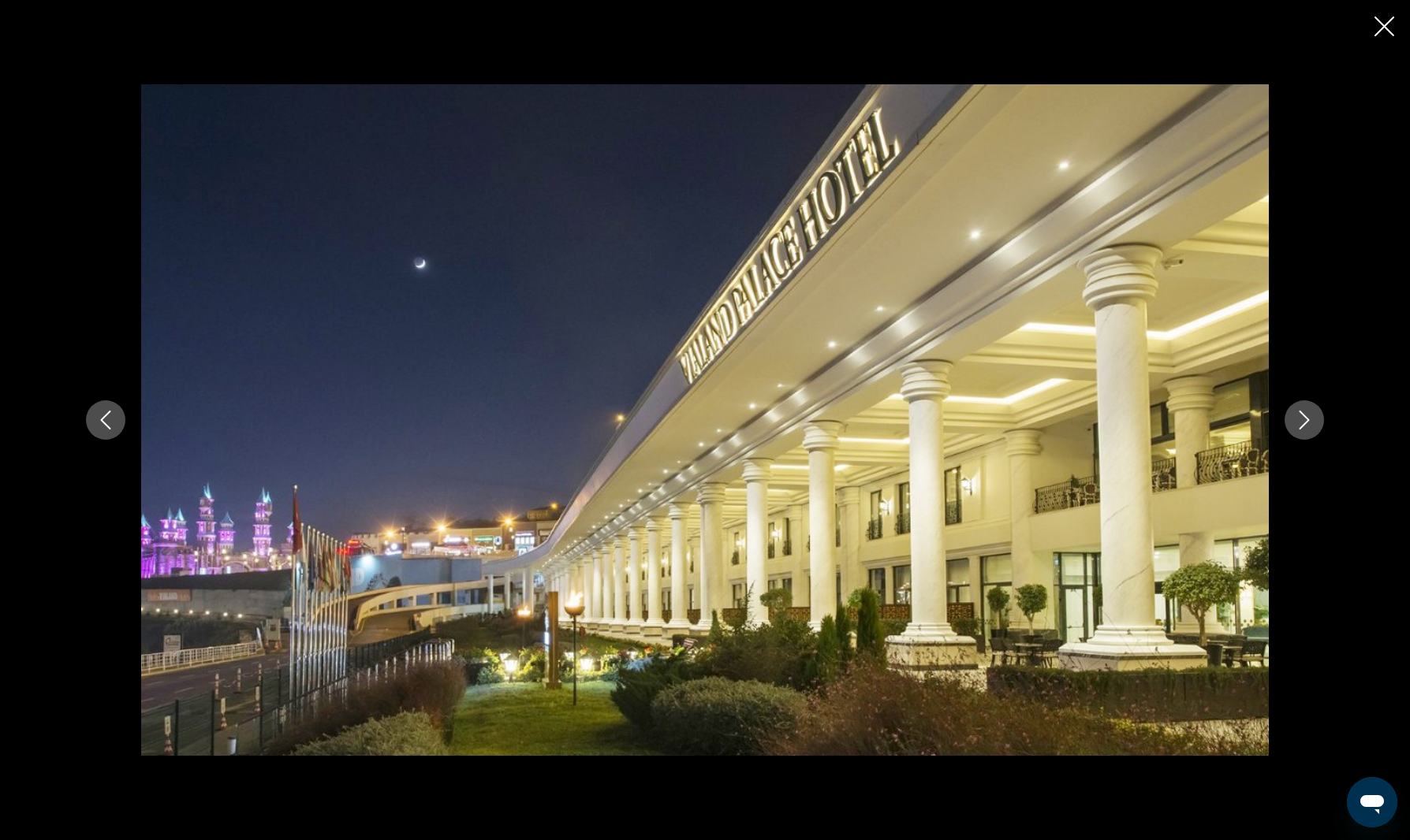
click at [1306, 419] on icon "Next image" at bounding box center [1305, 420] width 19 height 19
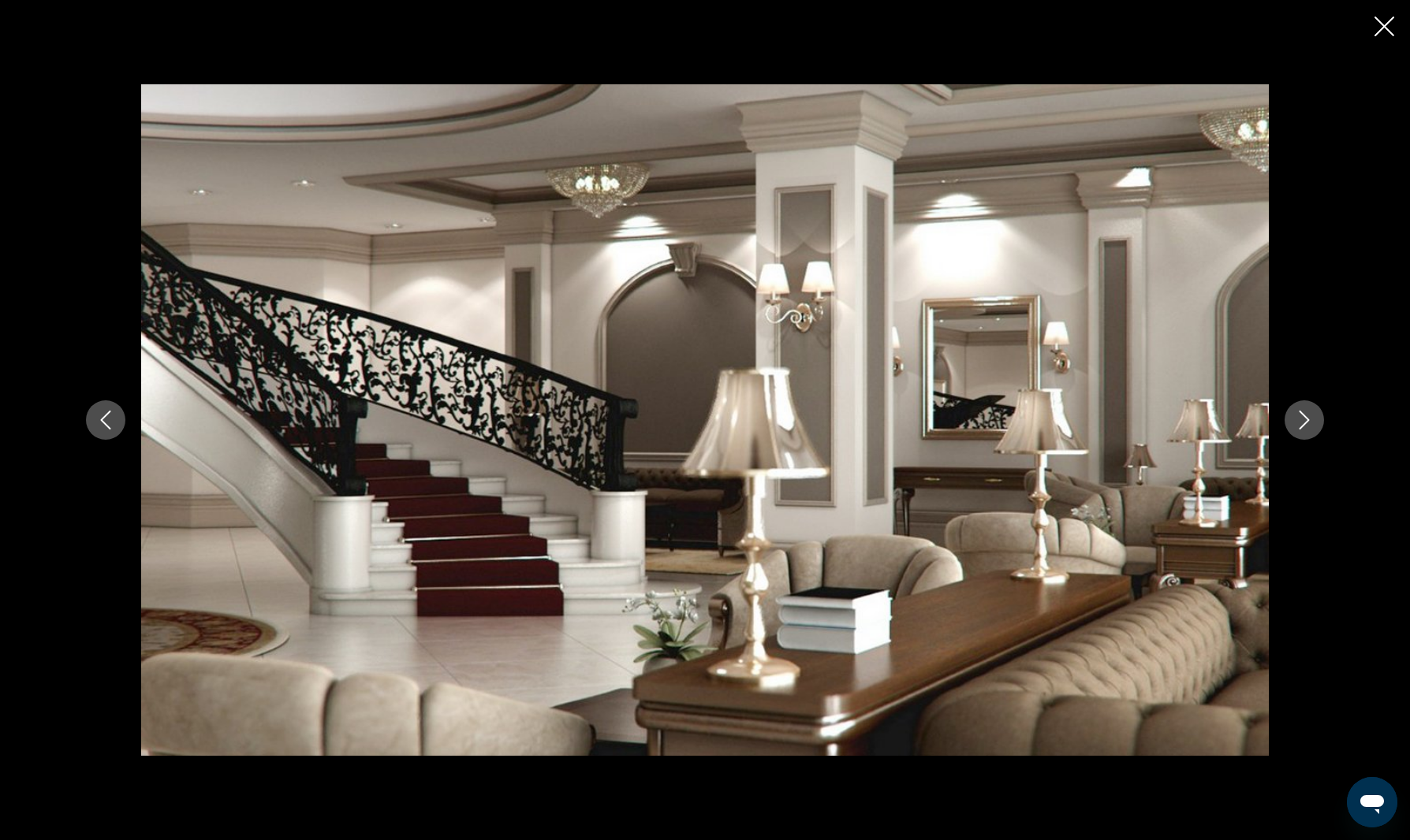
click at [1306, 419] on icon "Next image" at bounding box center [1305, 420] width 19 height 19
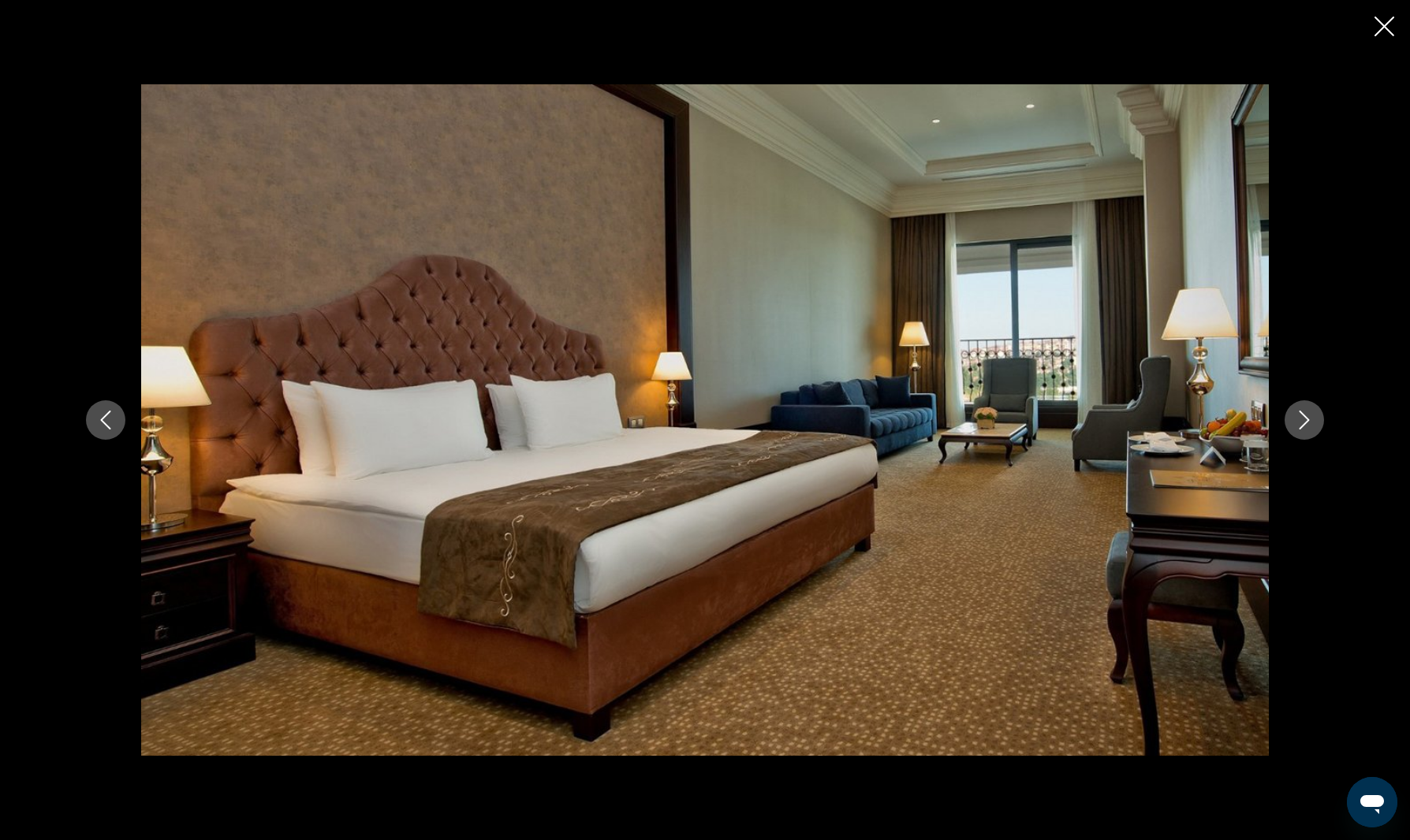
click at [1306, 419] on icon "Next image" at bounding box center [1305, 420] width 19 height 19
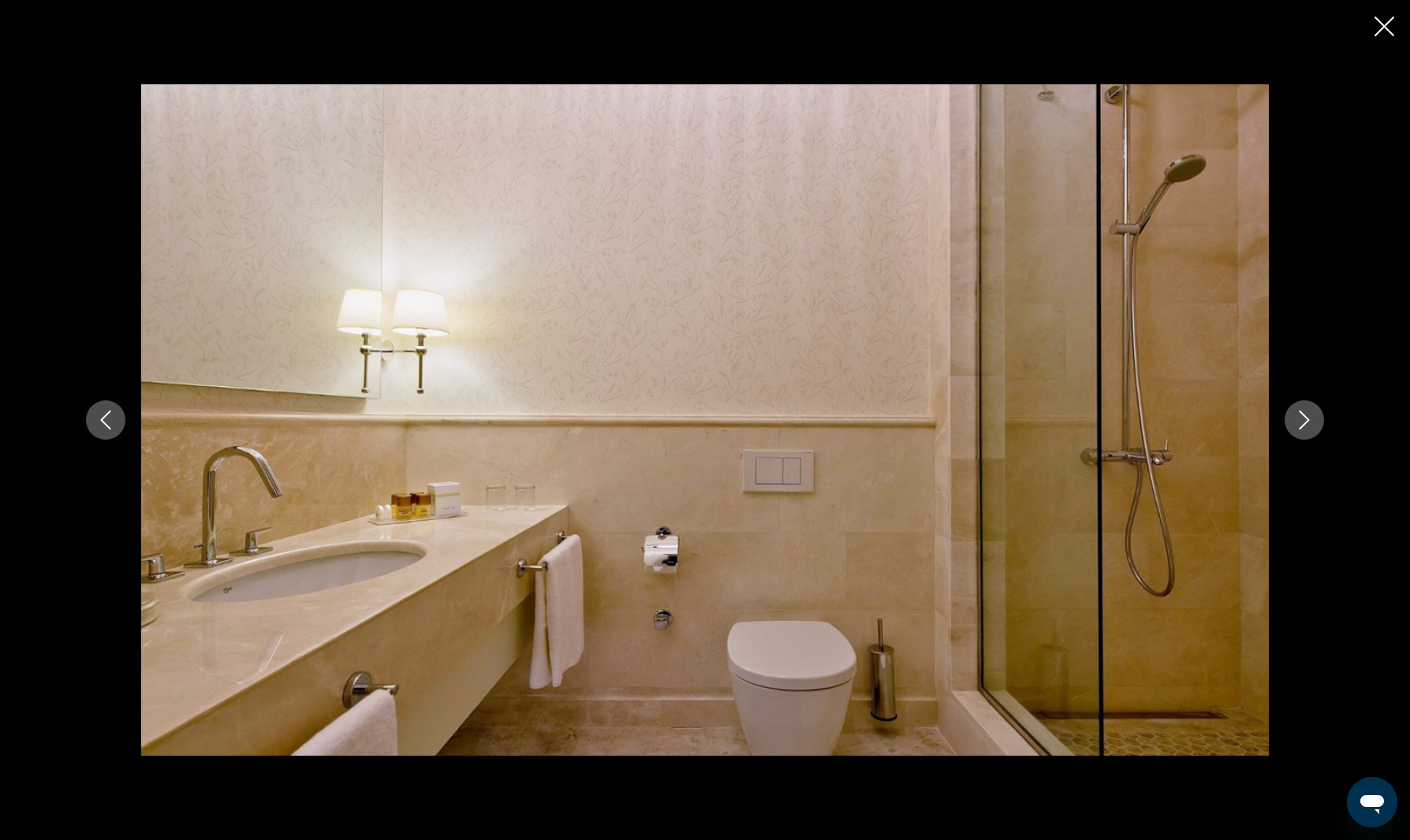
click at [1395, 31] on div "prev next" at bounding box center [705, 420] width 1410 height 840
